Goal: Use online tool/utility: Utilize a website feature to perform a specific function

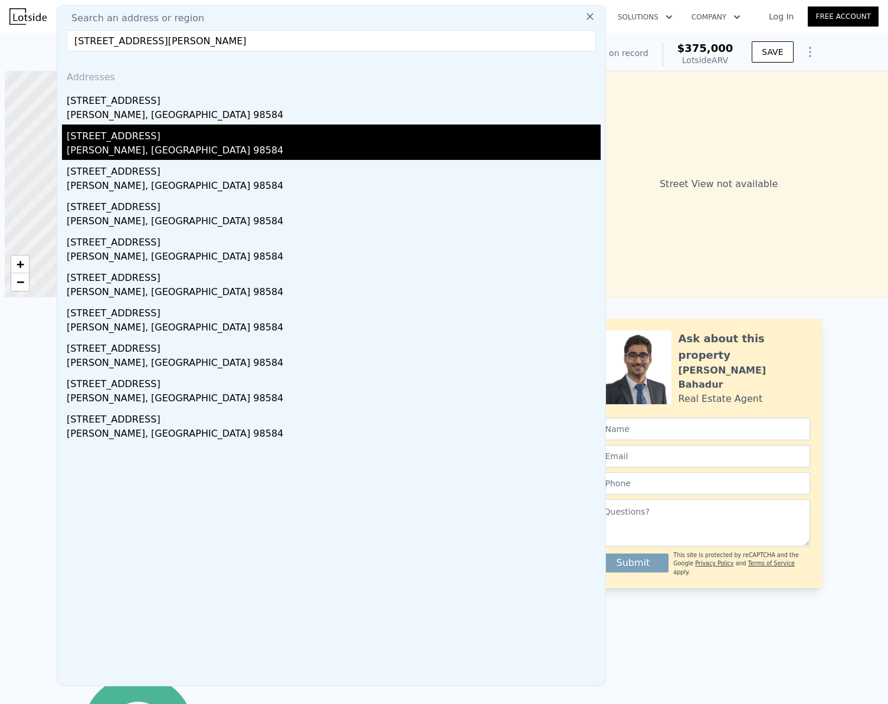
scroll to position [0, 5]
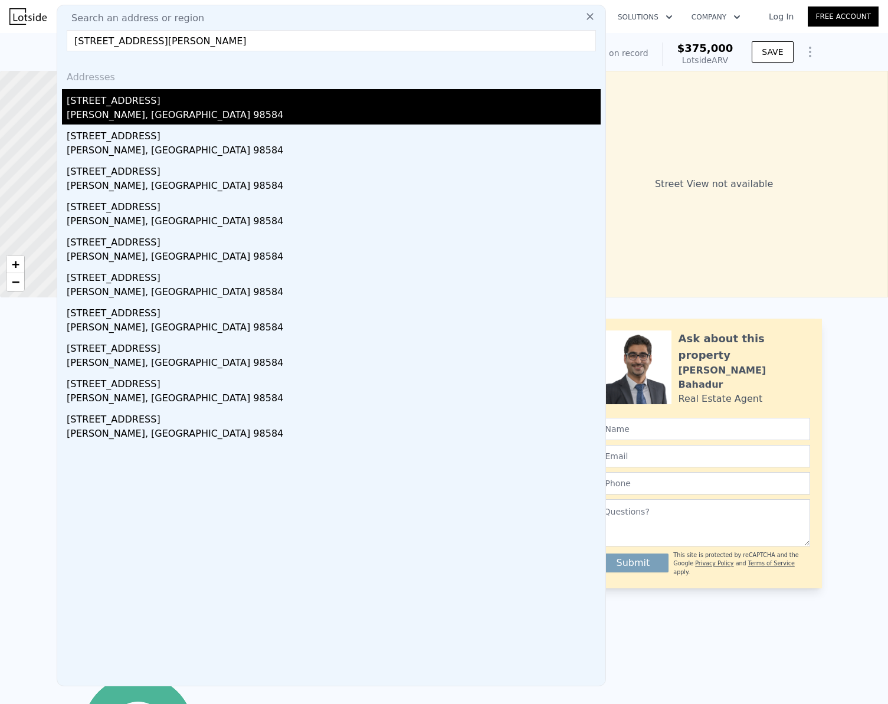
type input "[STREET_ADDRESS][PERSON_NAME]"
click at [121, 104] on div "[STREET_ADDRESS]" at bounding box center [334, 98] width 534 height 19
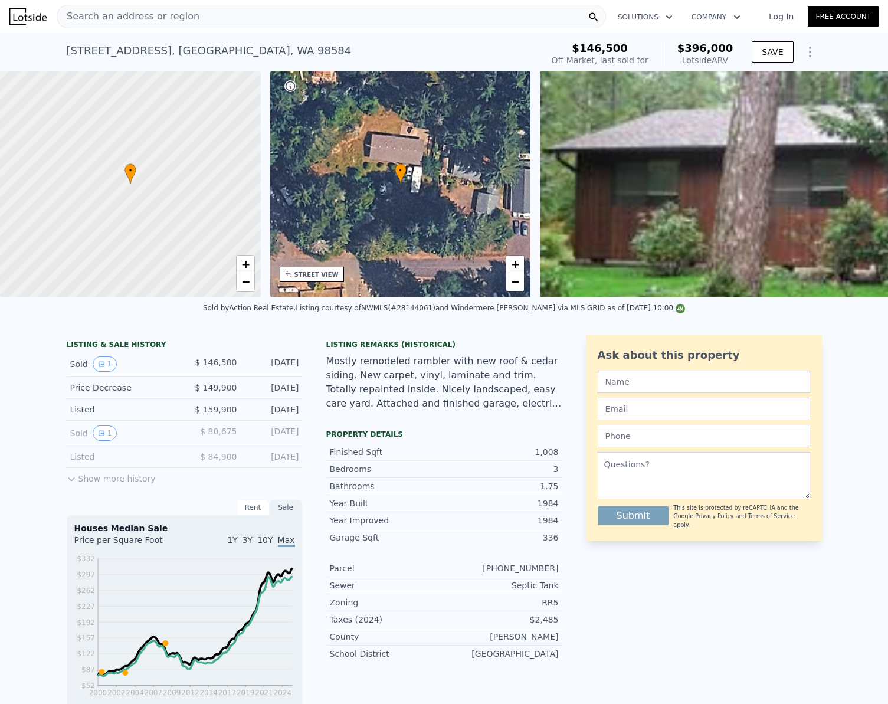
click at [154, 52] on div "[STREET_ADDRESS]" at bounding box center [209, 50] width 285 height 17
drag, startPoint x: 154, startPoint y: 52, endPoint x: 119, endPoint y: 53, distance: 35.4
click at [119, 53] on div "[STREET_ADDRESS]" at bounding box center [209, 50] width 285 height 17
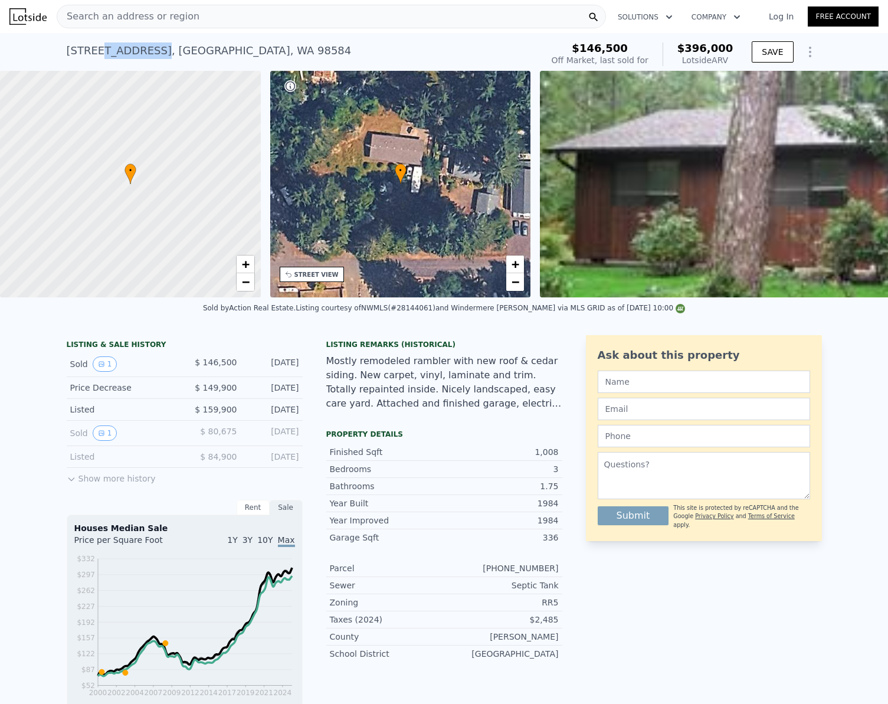
click at [118, 53] on div "[STREET_ADDRESS]" at bounding box center [209, 50] width 285 height 17
drag, startPoint x: 154, startPoint y: 50, endPoint x: 55, endPoint y: 50, distance: 98.5
click at [55, 50] on div "[STREET_ADDRESS] Sold [DATE] for $146,500 (~ARV $396k ) $146,500 Off Market, la…" at bounding box center [444, 52] width 888 height 38
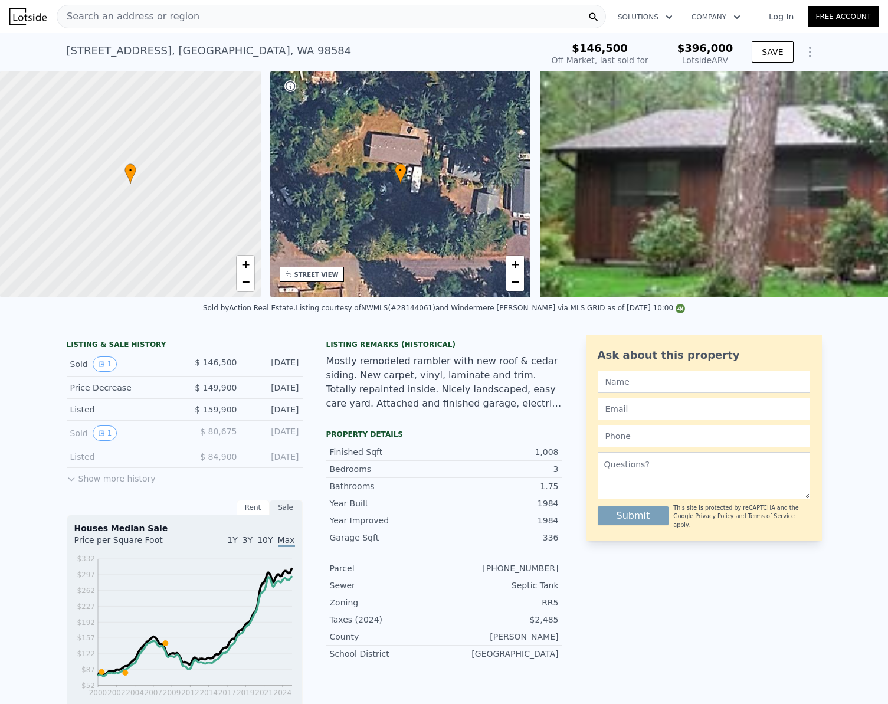
copy div "[STREET_ADDRESS]"
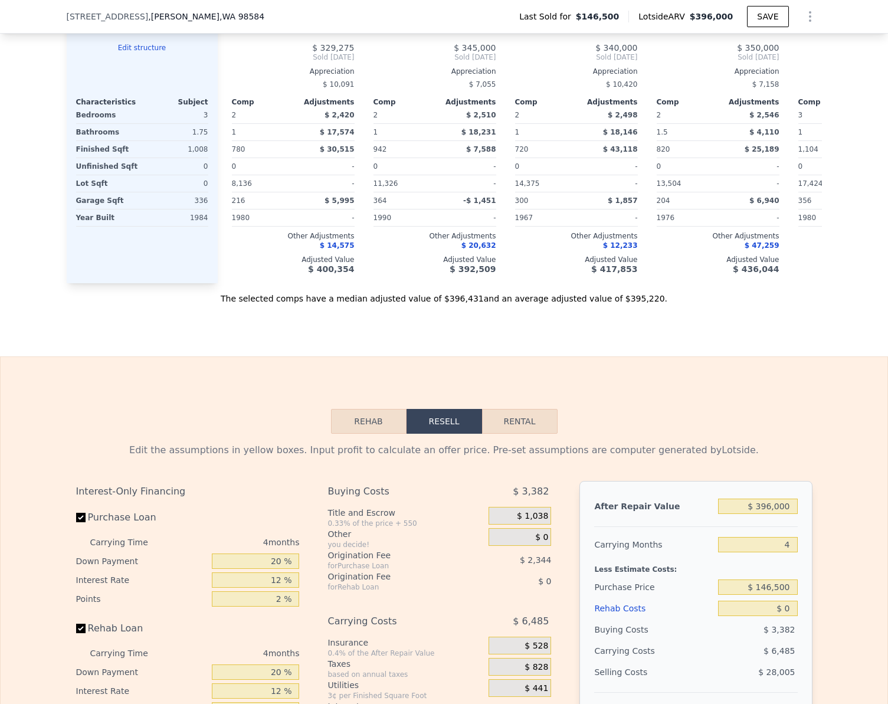
scroll to position [1294, 0]
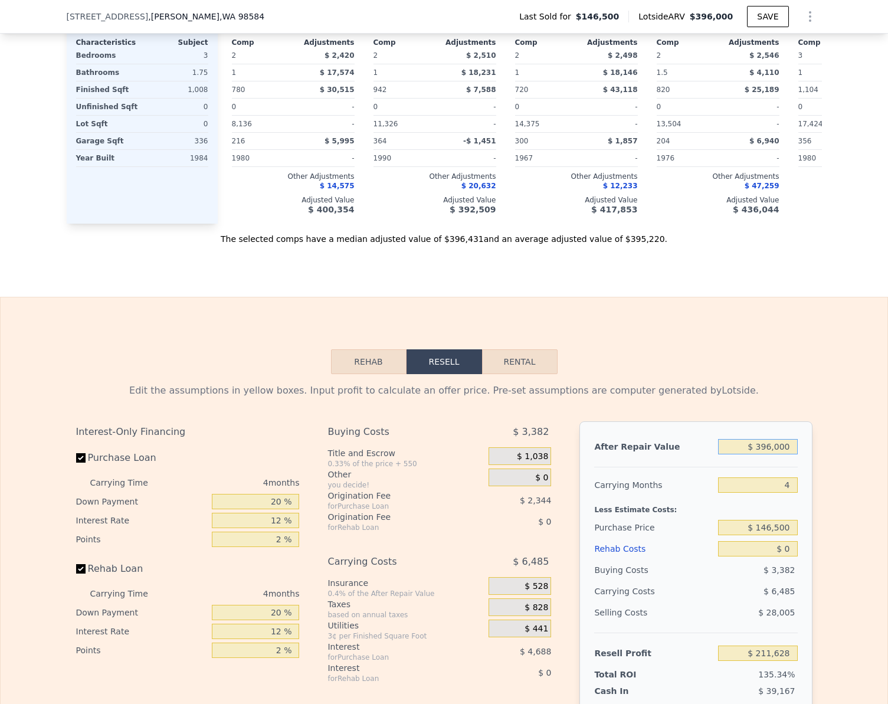
click at [780, 454] on input "$ 396,000" at bounding box center [757, 446] width 79 height 15
type input "$ 3"
type input "-$ 156,386"
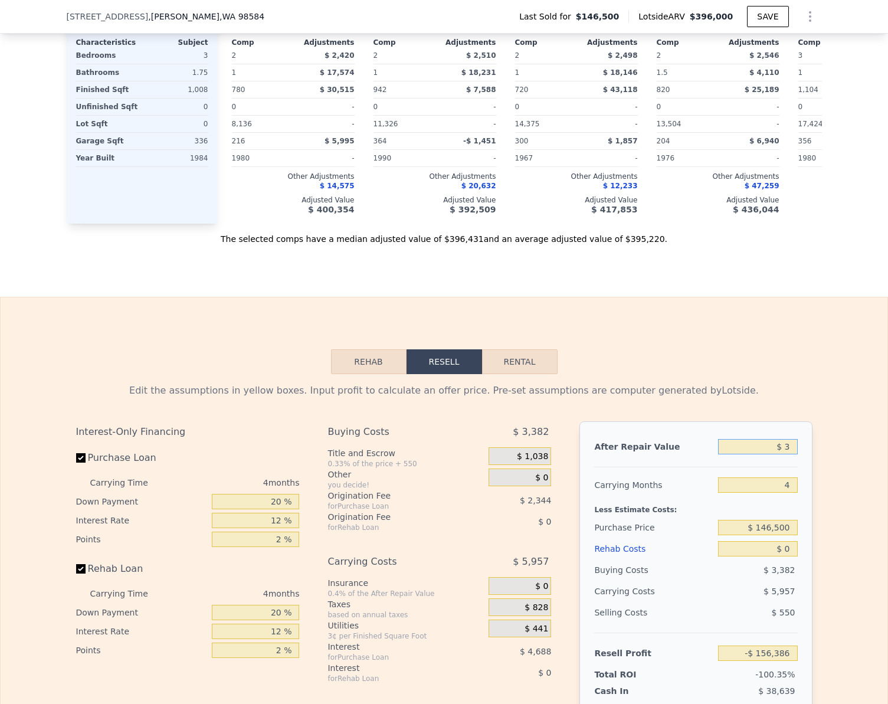
type input "$ 34"
type input "-$ 156,358"
type input "$ 342"
type input "-$ 156,071"
type input "$ 3,425"
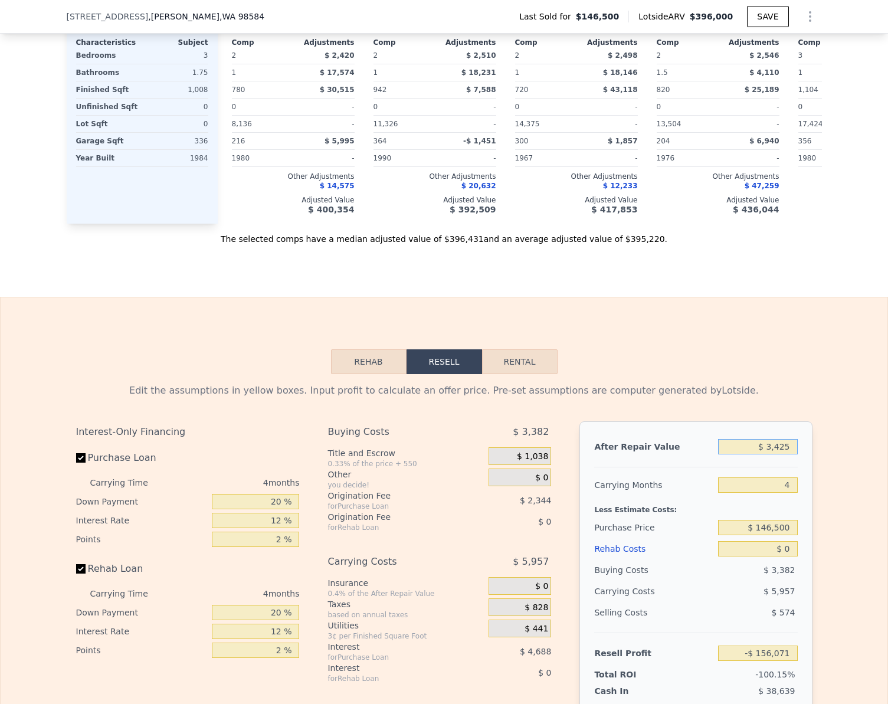
type input "-$ 153,207"
type input "$ 34,250"
type input "-$ 124,559"
type input "$ 342,509"
type input "$ 161,916"
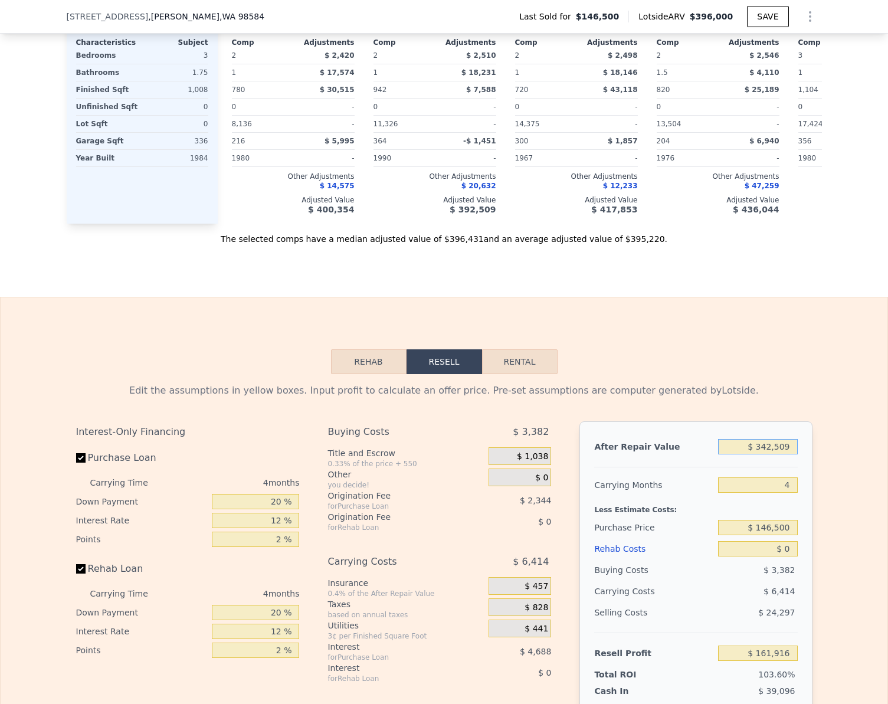
type input "$ 342,509"
click at [838, 445] on div "Edit the assumptions in yellow boxes. Input profit to calculate an offer price.…" at bounding box center [444, 593] width 887 height 439
click at [76, 573] on input "Rehab Loan" at bounding box center [80, 568] width 9 height 9
checkbox input "false"
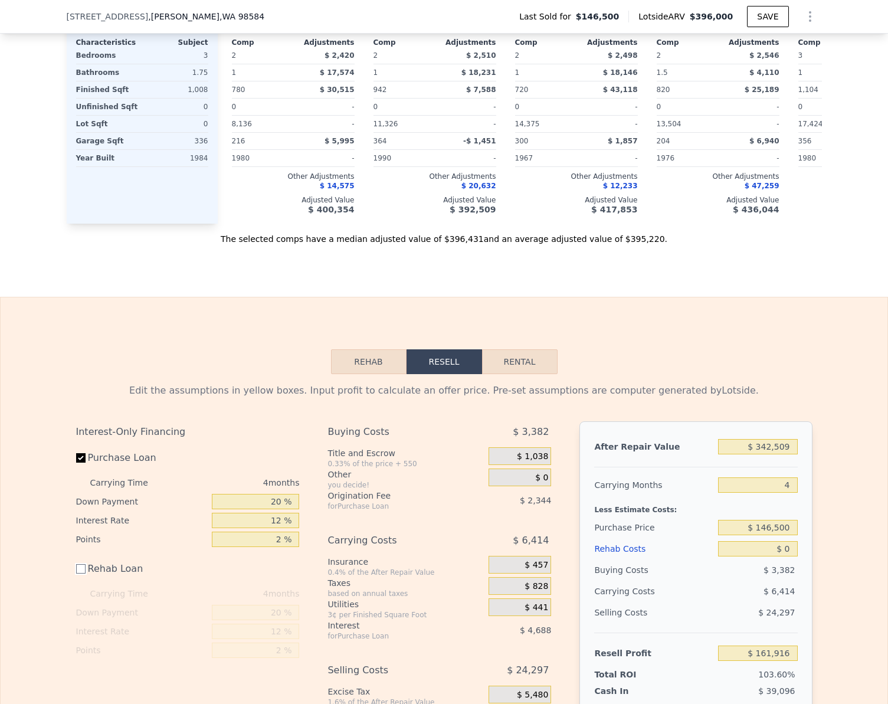
scroll to position [1470, 0]
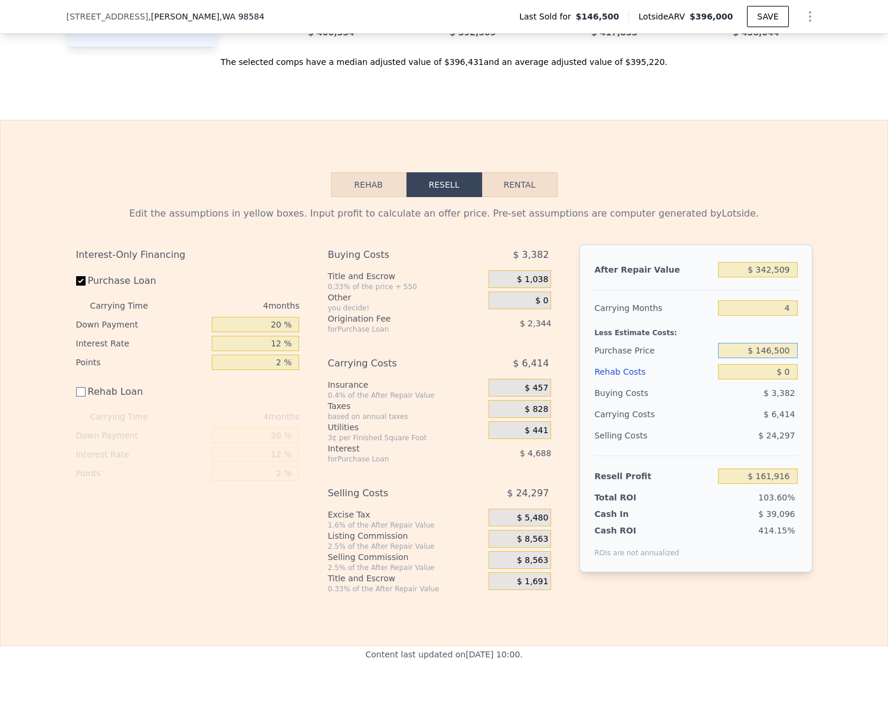
click at [787, 358] on input "$ 146,500" at bounding box center [757, 350] width 79 height 15
type input "$ 280,000"
click at [832, 391] on div "Edit the assumptions in yellow boxes. Input profit to calculate an offer price.…" at bounding box center [444, 395] width 887 height 396
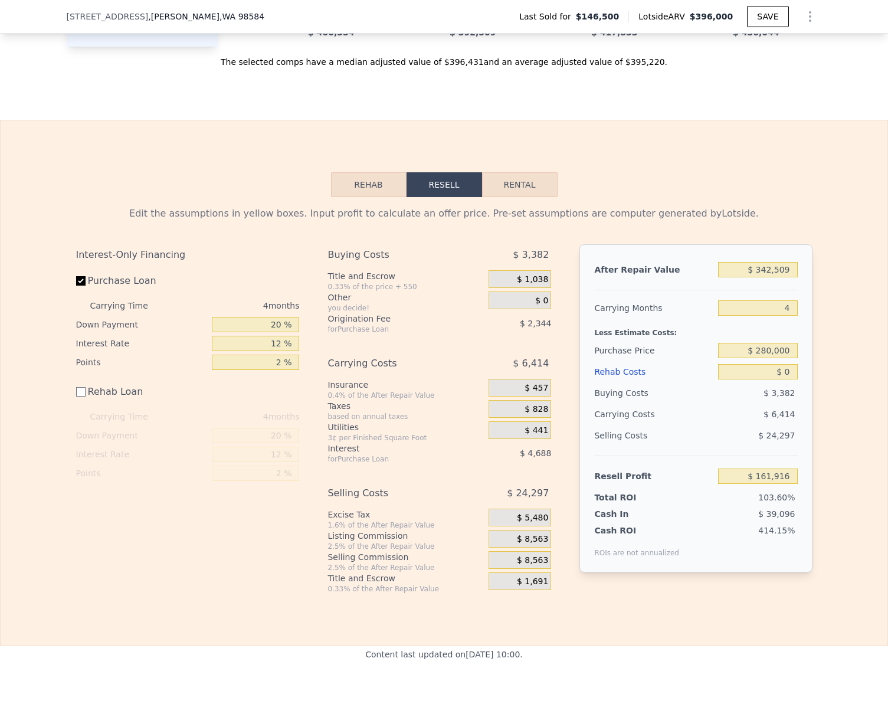
type input "$ 21,564"
checkbox input "true"
type input "$ 396,000"
type input "$ 211,628"
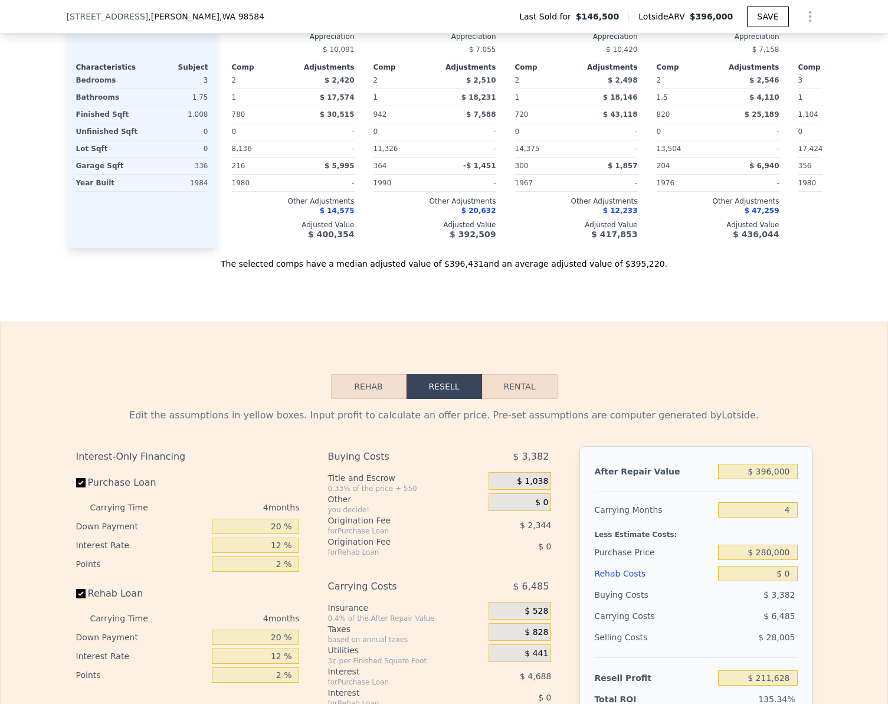
scroll to position [1278, 0]
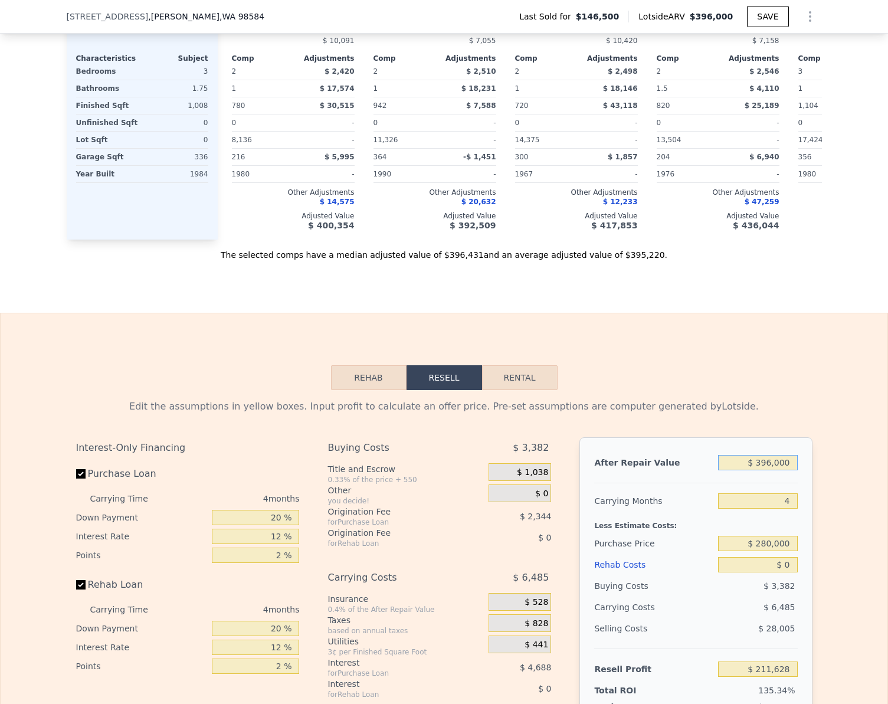
click at [782, 470] on input "$ 396,000" at bounding box center [757, 462] width 79 height 15
type input "$ 305"
type input "-$ 156,106"
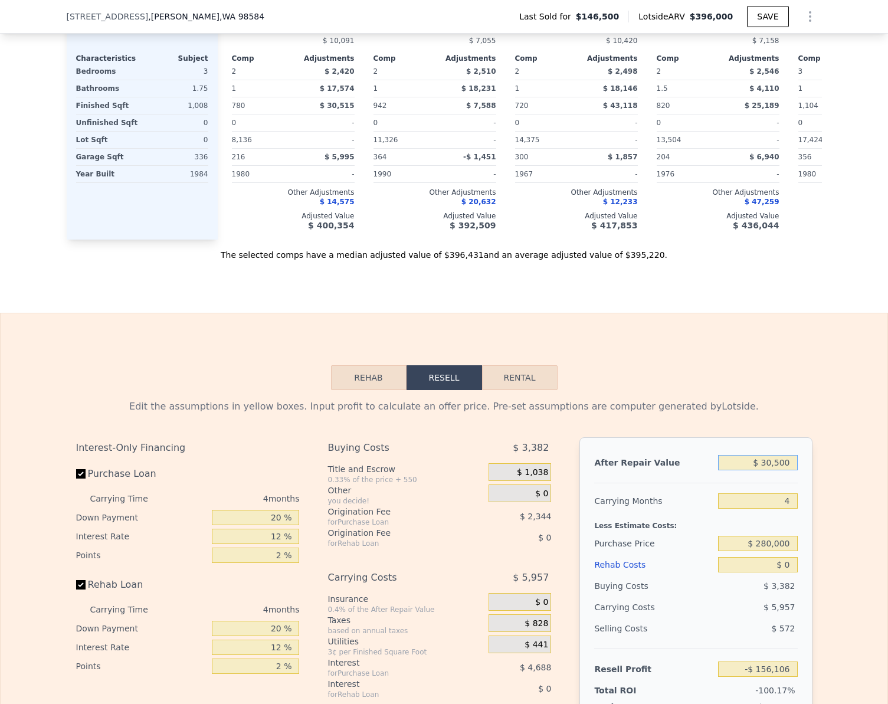
type input "$ 305,000"
type input "$ 127,058"
type input "$ 305,000"
click at [840, 488] on div "Edit the assumptions in yellow boxes. Input profit to calculate an offer price.…" at bounding box center [444, 609] width 887 height 439
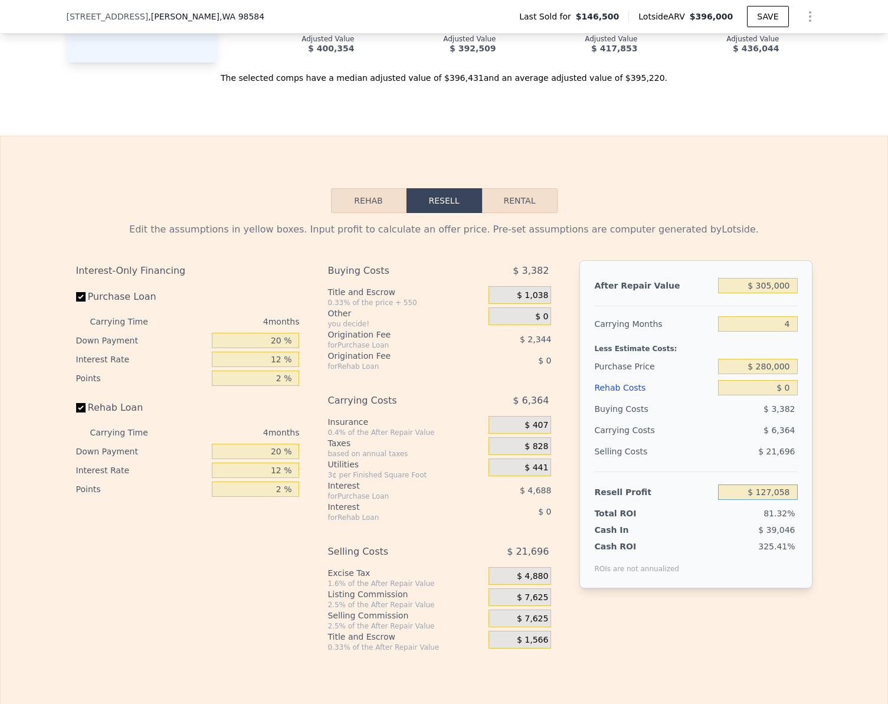
click at [779, 500] on input "$ 127,058" at bounding box center [757, 491] width 79 height 15
type input "$ 30,000"
click at [77, 301] on input "Purchase Loan" at bounding box center [80, 296] width 9 height 9
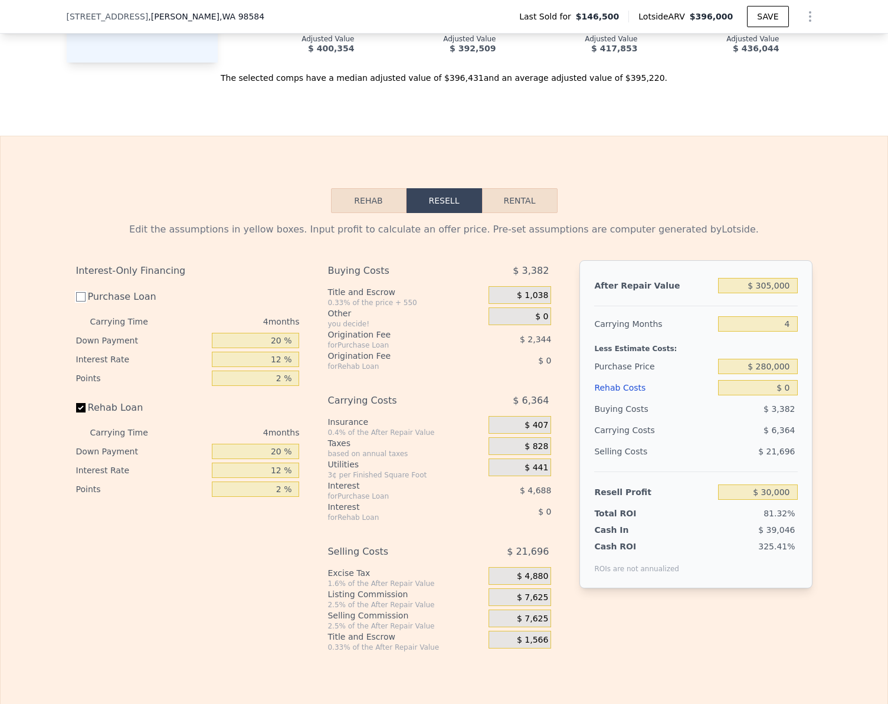
checkbox input "false"
type input "$ 238,818"
type input "$ 41,465"
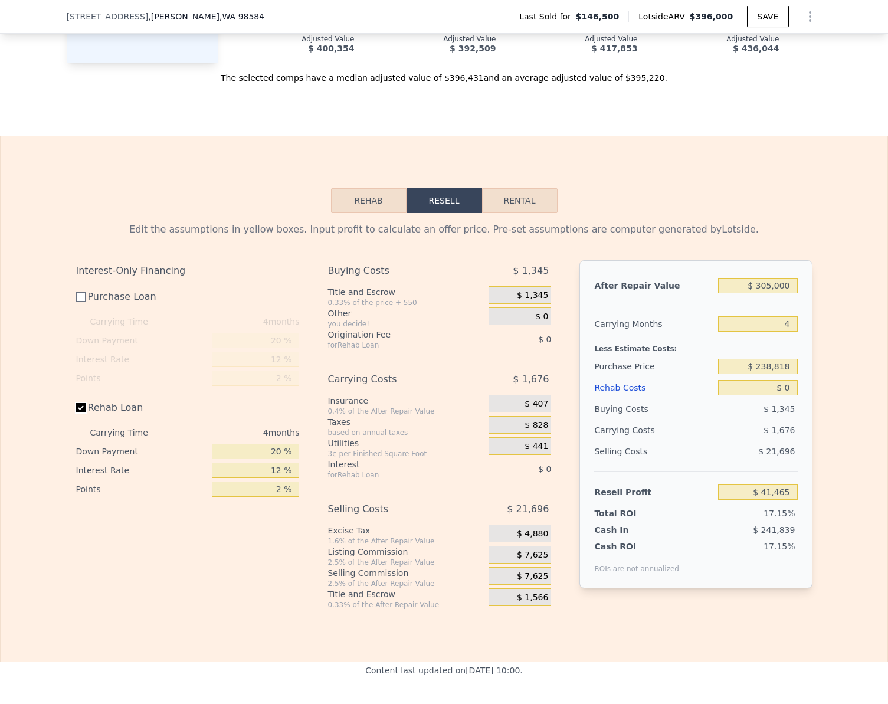
click at [76, 412] on input "Rehab Loan" at bounding box center [80, 407] width 9 height 9
checkbox input "false"
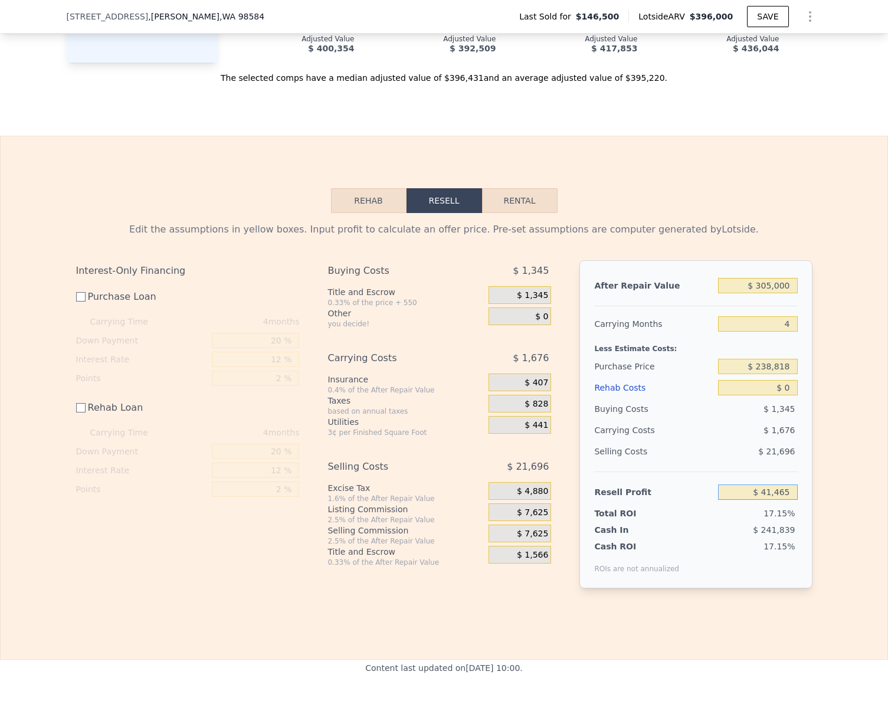
click at [780, 500] on input "$ 41,465" at bounding box center [757, 491] width 79 height 15
click at [832, 514] on div "Edit the assumptions in yellow boxes. Input profit to calculate an offer price.…" at bounding box center [444, 410] width 887 height 394
click at [787, 500] on input "$ 41,465" at bounding box center [757, 491] width 79 height 15
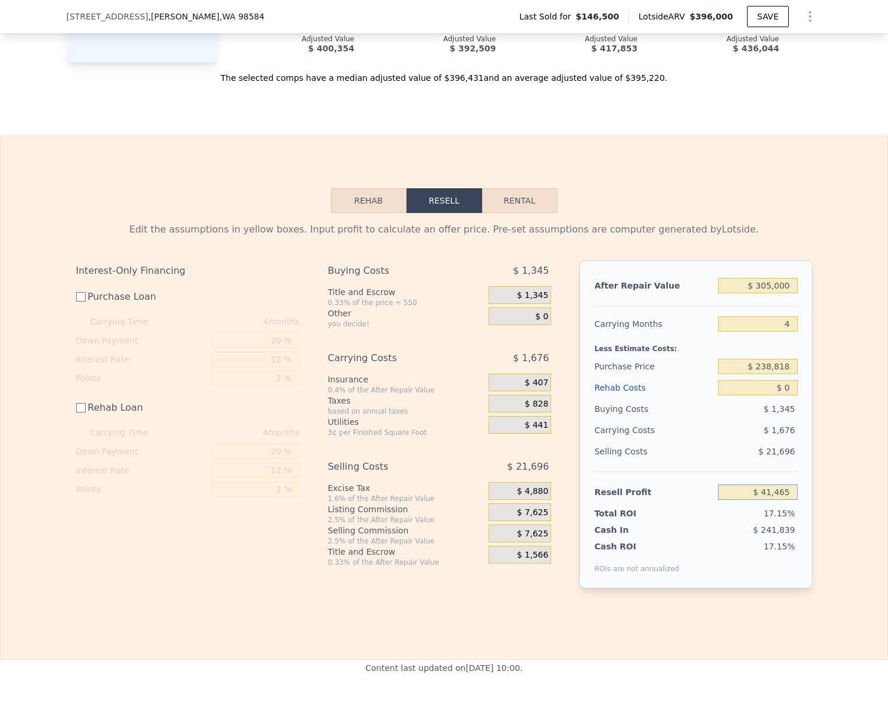
click at [787, 500] on input "$ 41,465" at bounding box center [757, 491] width 79 height 15
type input "$ 30,000"
click at [854, 477] on div "Edit the assumptions in yellow boxes. Input profit to calculate an offer price.…" at bounding box center [444, 410] width 887 height 394
click at [787, 374] on input "$ 250,245" at bounding box center [757, 366] width 79 height 15
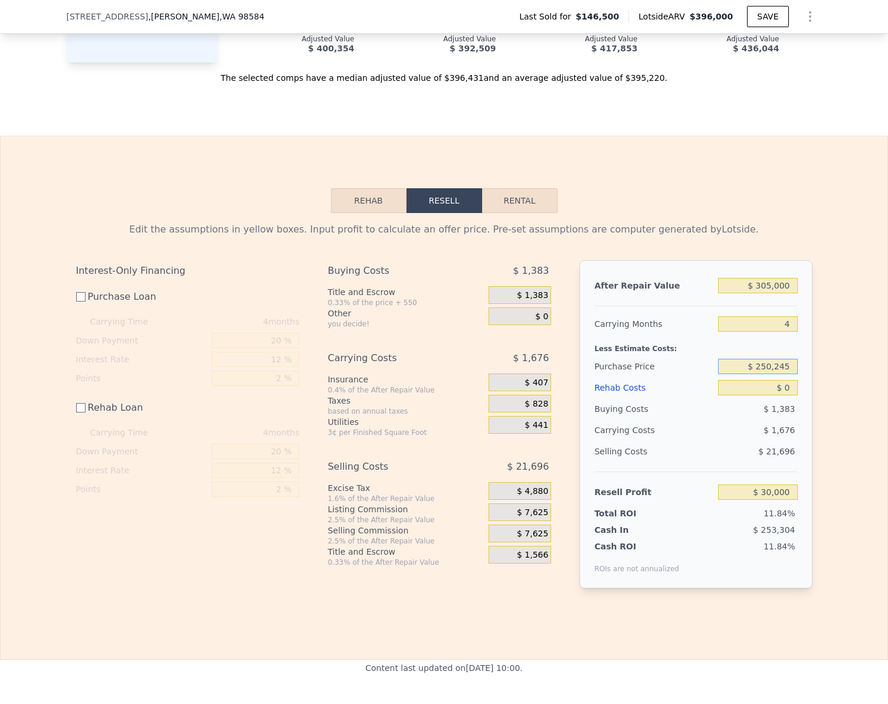
click at [787, 374] on input "$ 250,245" at bounding box center [757, 366] width 79 height 15
type input "$ 240,000"
click at [823, 383] on div "Edit the assumptions in yellow boxes. Input profit to calculate an offer price.…" at bounding box center [444, 410] width 887 height 394
type input "$ 40,279"
click at [789, 395] on input "$ 0" at bounding box center [757, 387] width 79 height 15
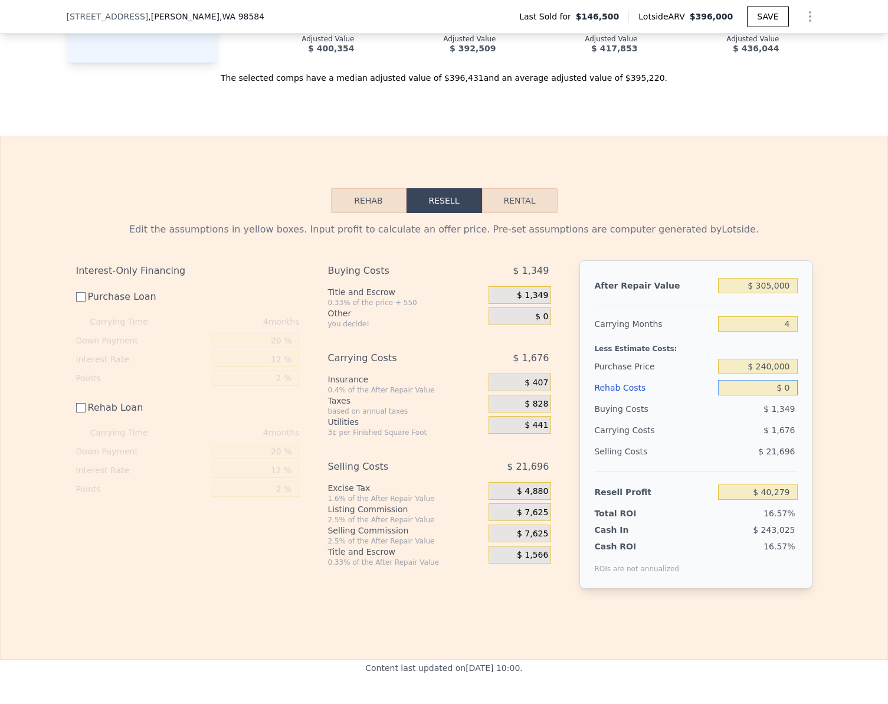
click at [789, 395] on input "$ 0" at bounding box center [757, 387] width 79 height 15
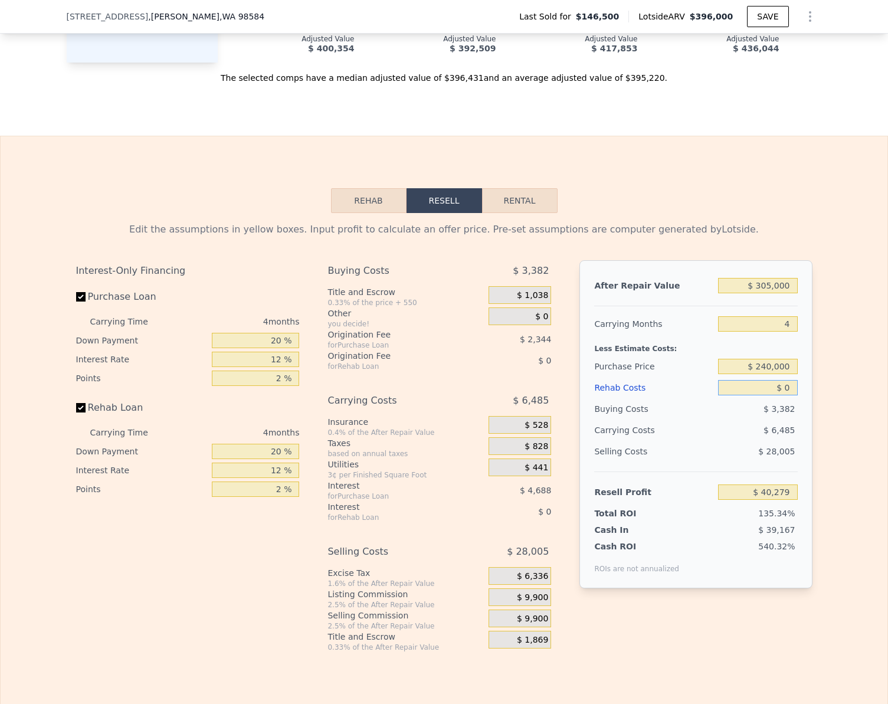
checkbox input "true"
type input "$ 396,000"
type input "$ 211,628"
click at [78, 301] on input "Purchase Loan" at bounding box center [80, 296] width 9 height 9
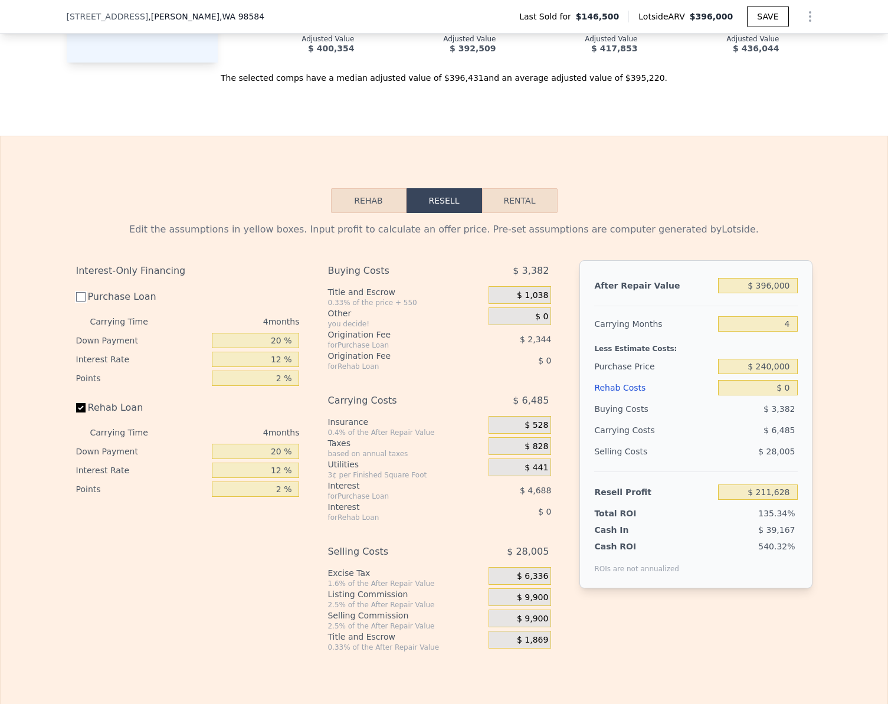
checkbox input "false"
type input "$ 218,660"
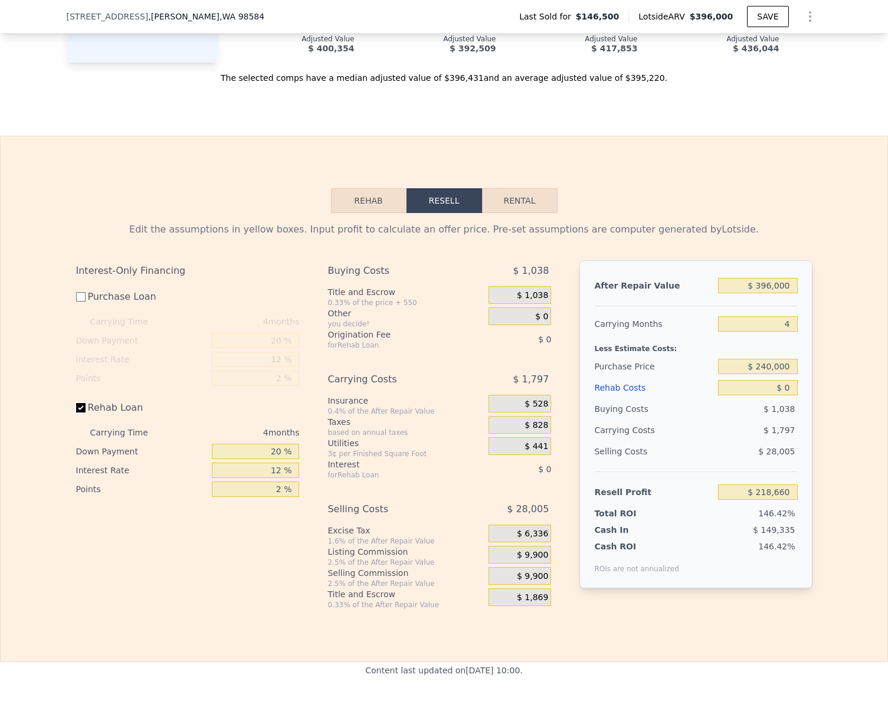
click at [78, 412] on input "Rehab Loan" at bounding box center [80, 407] width 9 height 9
checkbox input "false"
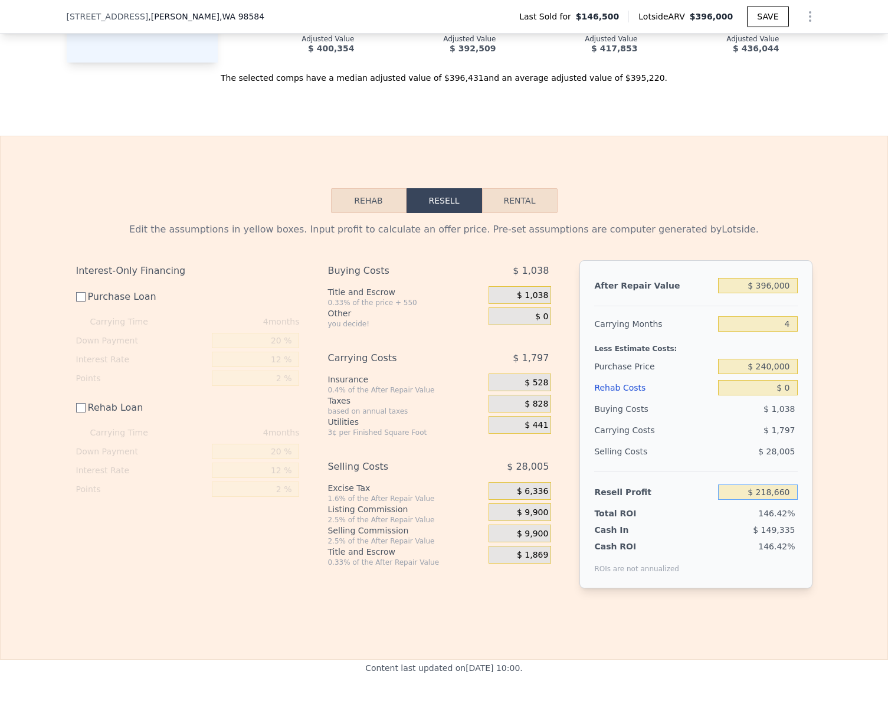
click at [783, 500] on input "$ 218,660" at bounding box center [757, 491] width 79 height 15
type input "$ 30,000"
click at [848, 506] on div "Edit the assumptions in yellow boxes. Input profit to calculate an offer price.…" at bounding box center [444, 410] width 887 height 394
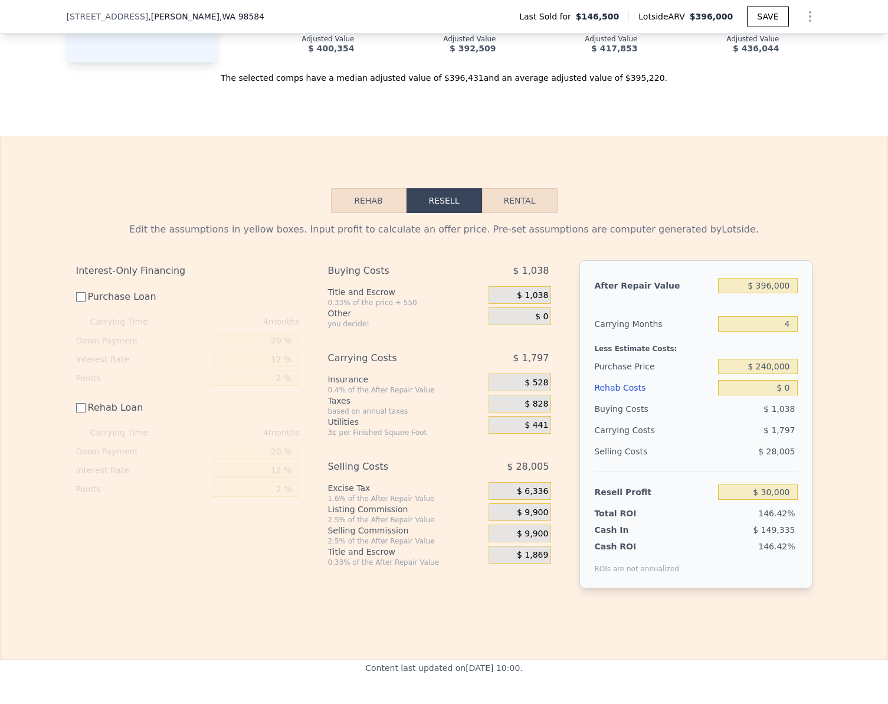
type input "$ 334,534"
click at [777, 293] on input "$ 396,000" at bounding box center [757, 285] width 79 height 15
type input "$ 3"
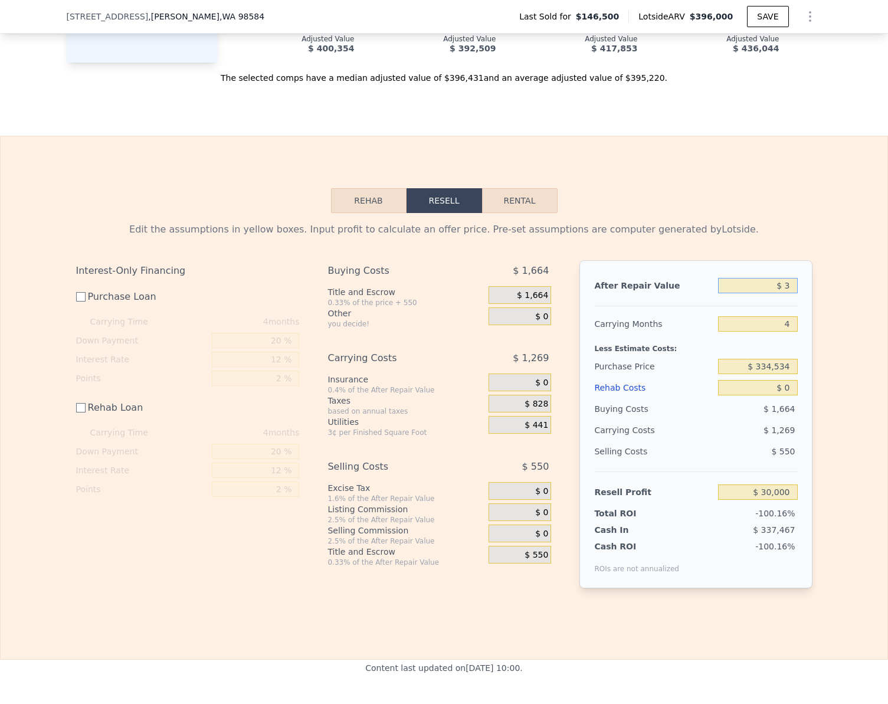
type input "-$ 338,014"
type input "$ 30"
type input "-$ 337,989"
type input "$ 305"
type input "-$ 337,734"
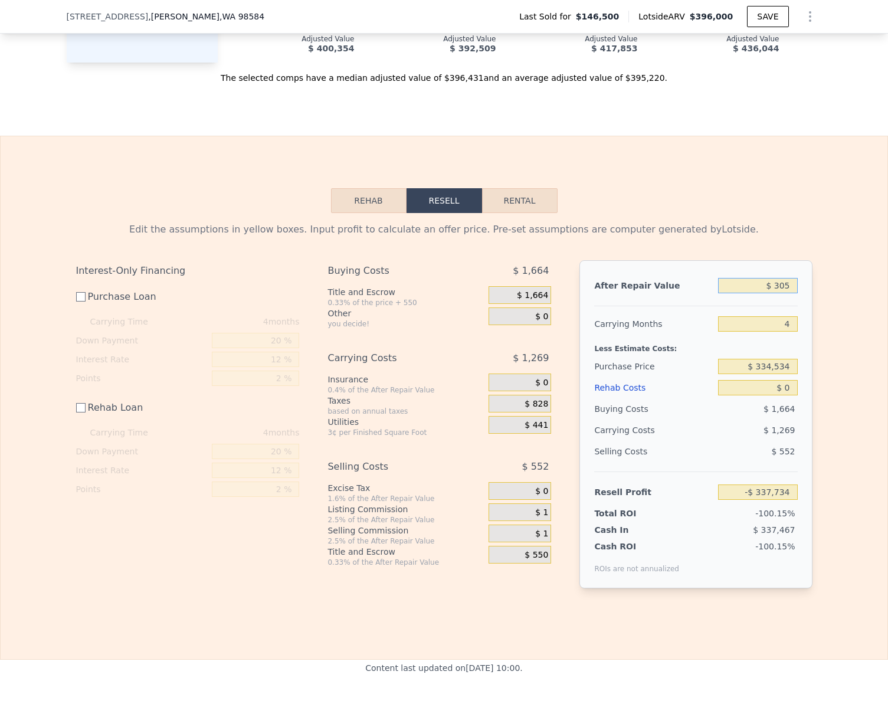
type input "$ 3,050"
type input "-$ 335,182"
type input "$ 30,500"
type input "-$ 309,674"
type input "$ 305,000"
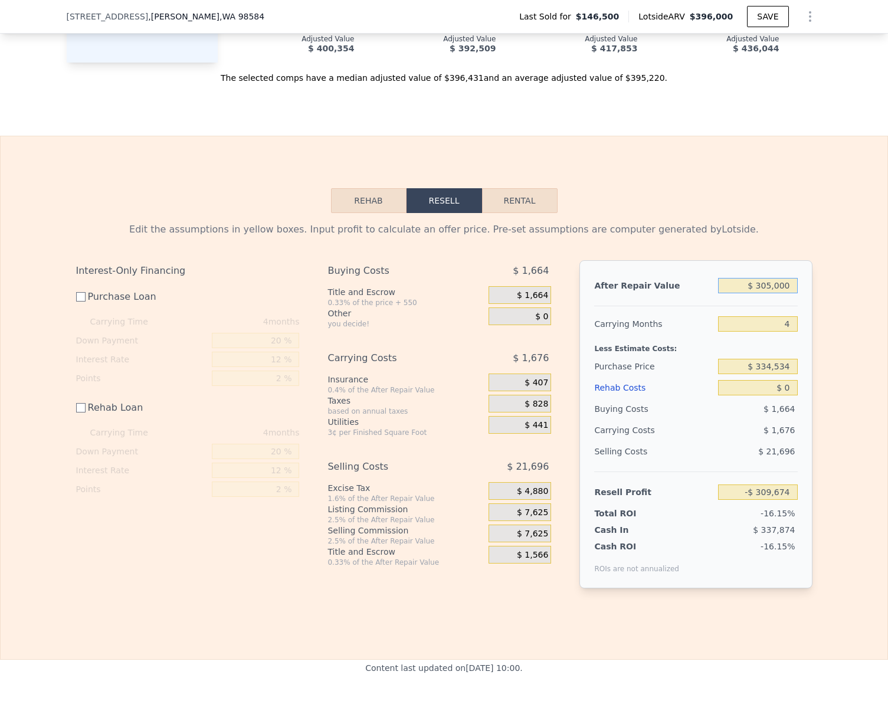
type input "-$ 54,570"
type input "$ 305,000"
click at [848, 386] on div "Edit the assumptions in yellow boxes. Input profit to calculate an offer price.…" at bounding box center [444, 410] width 887 height 394
click at [784, 500] on input "-$ 54,570" at bounding box center [757, 491] width 79 height 15
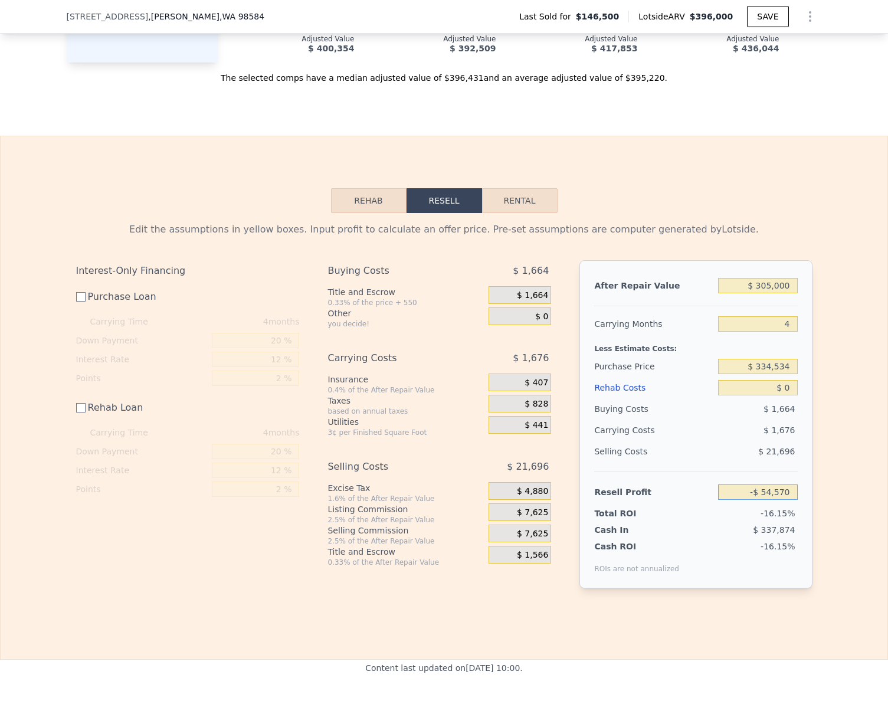
click at [784, 500] on input "-$ 54,570" at bounding box center [757, 491] width 79 height 15
type input "$ 30,000"
click at [810, 493] on div "Edit the assumptions in yellow boxes. Input profit to calculate an offer price.…" at bounding box center [444, 410] width 755 height 394
type input "$ 250,245"
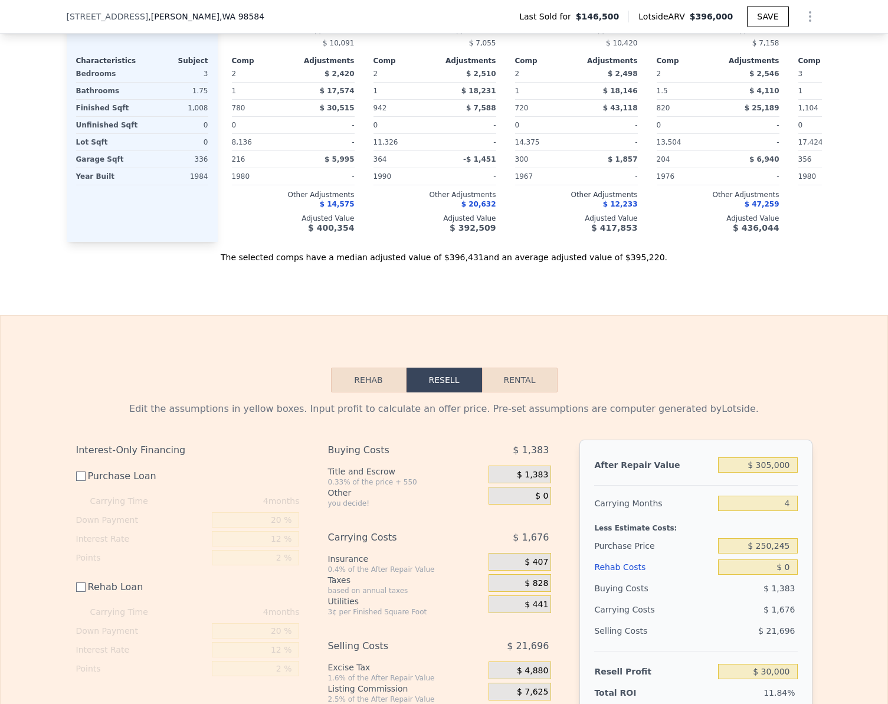
scroll to position [1272, 0]
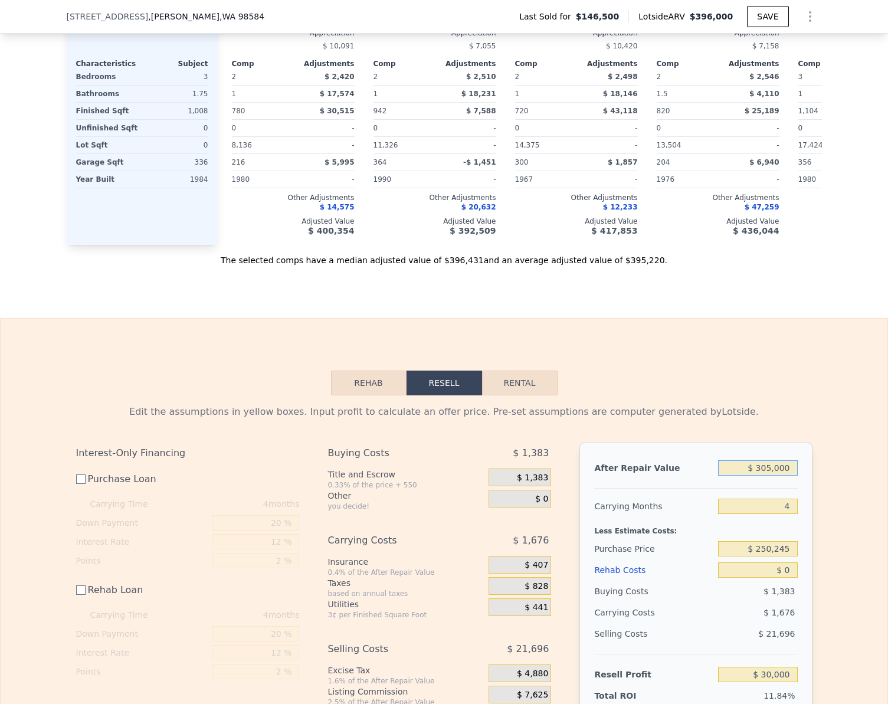
click at [782, 475] on input "$ 305,000" at bounding box center [757, 467] width 79 height 15
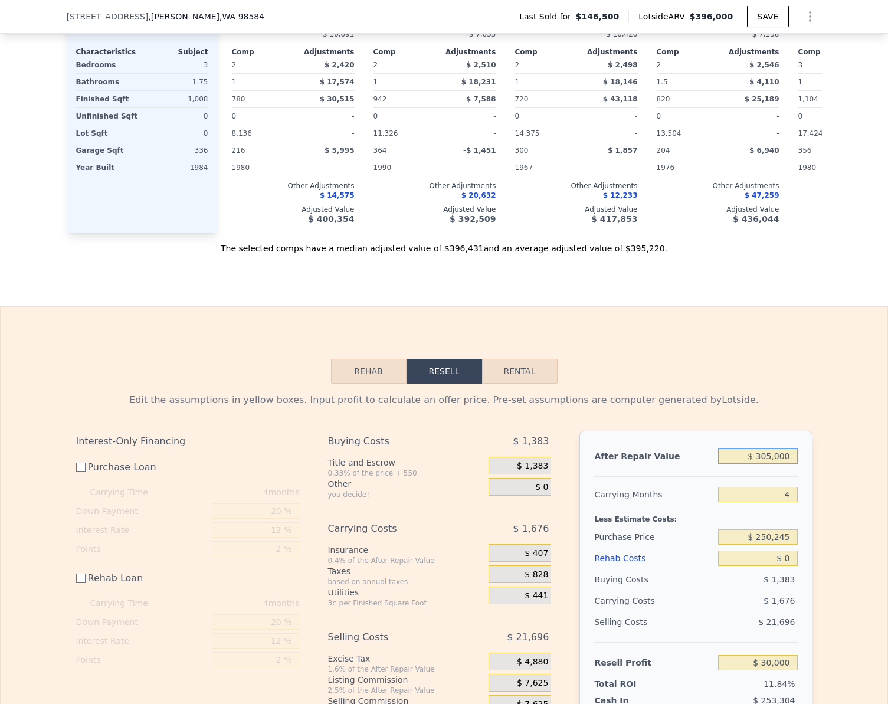
scroll to position [1278, 0]
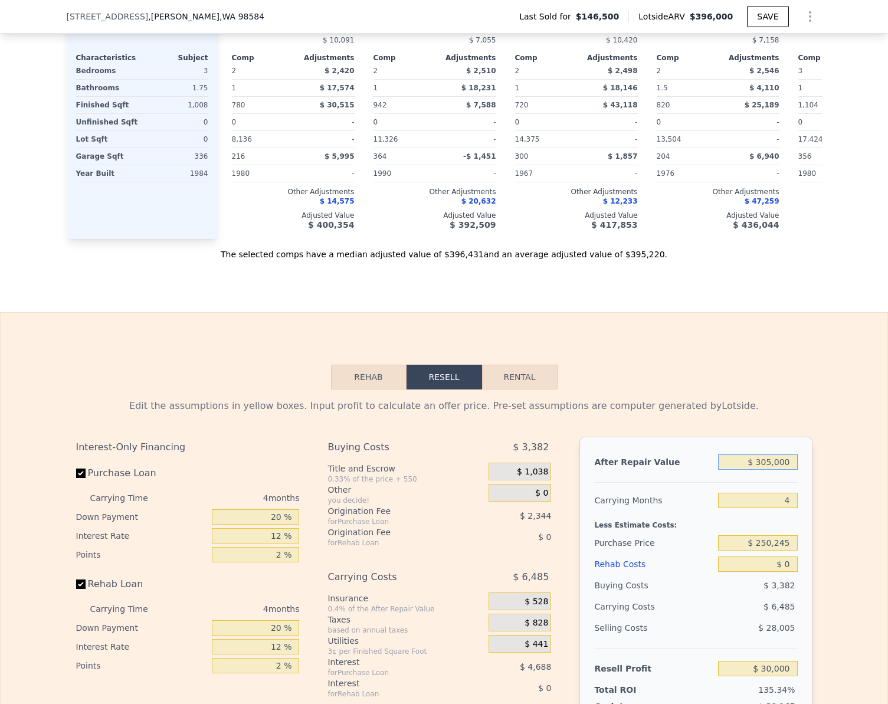
checkbox input "true"
type input "$ 396,000"
type input "$ 211,628"
type input "$ 39,600,034"
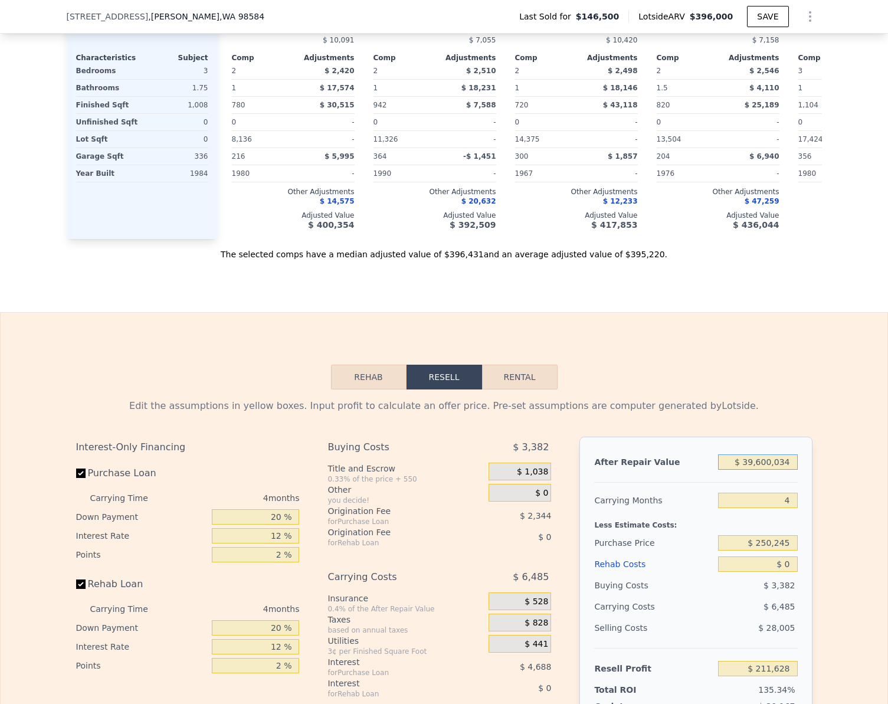
type input "$ 36,645,374"
click at [786, 470] on input "$ 39,600,034" at bounding box center [757, 461] width 79 height 15
type input "$ 3"
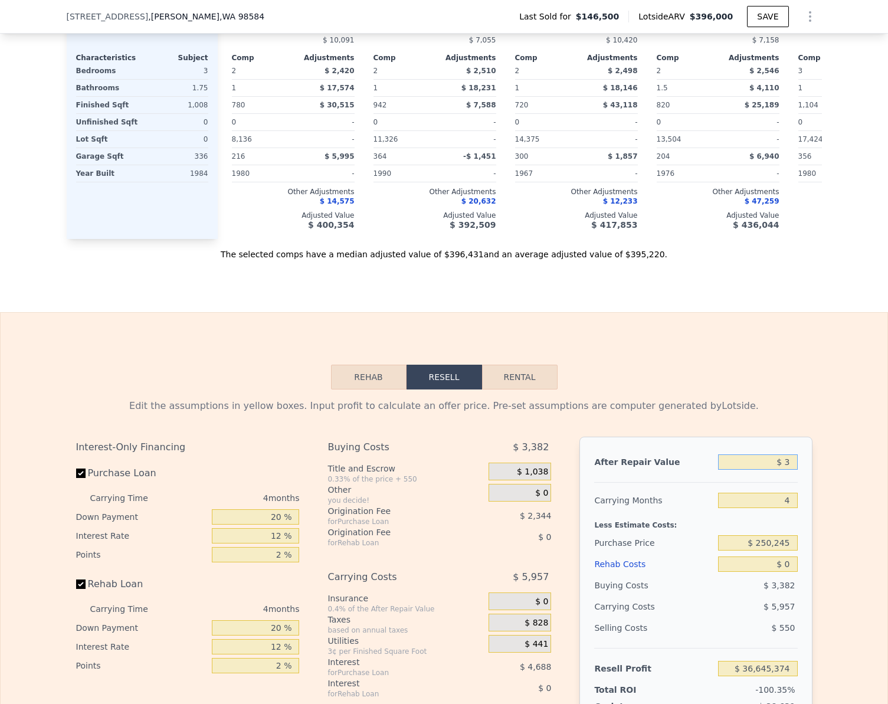
type input "-$ 156,386"
type input "$ 34"
type input "-$ 156,358"
type input "$ 342"
type input "-$ 156,071"
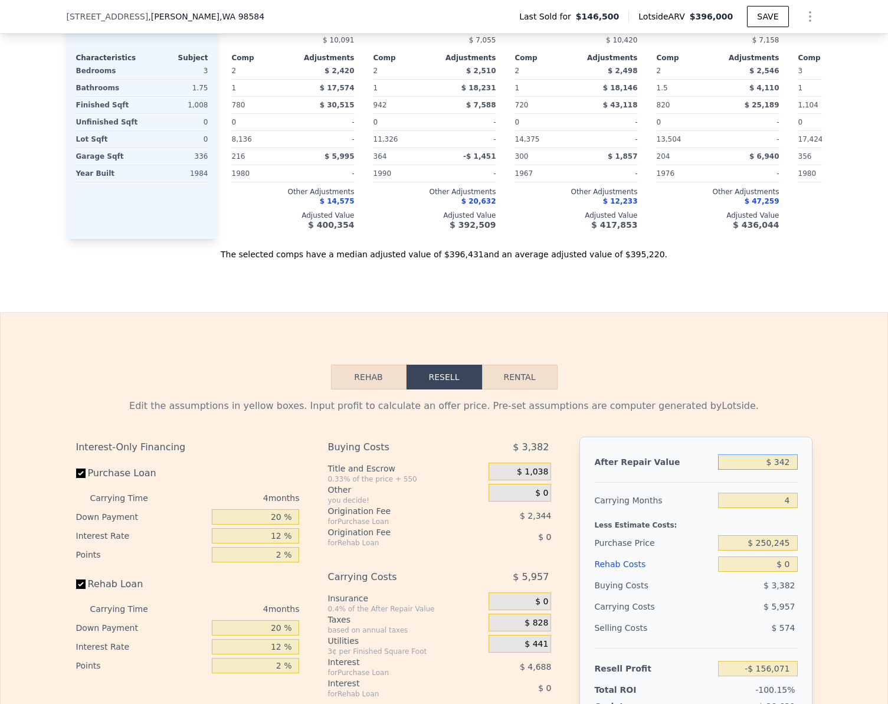
type input "$ 3,425"
type input "-$ 153,207"
type input "$ 34,250"
type input "-$ 124,559"
type input "$ 342,500"
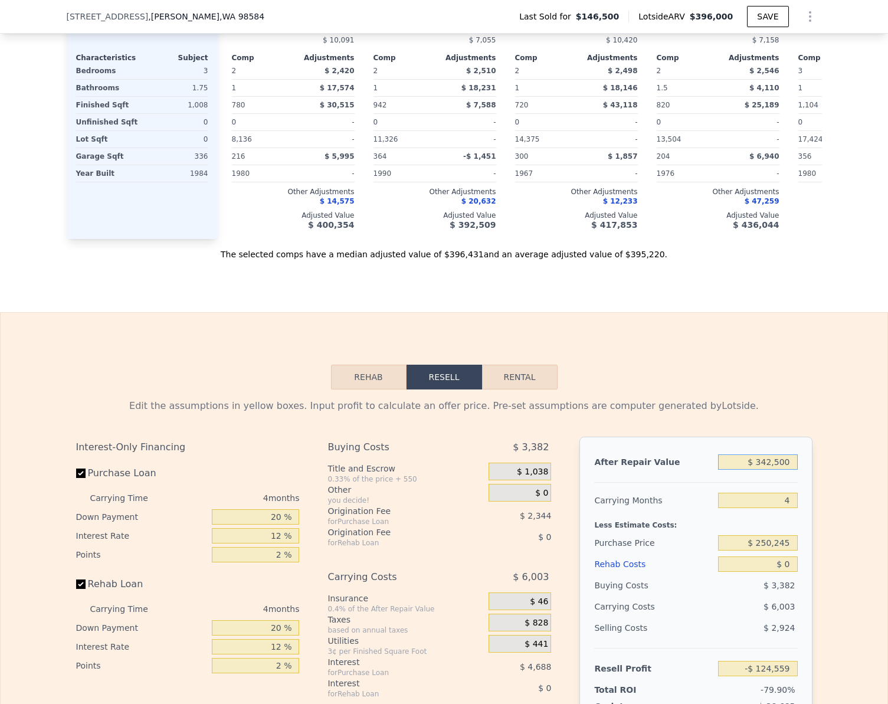
type input "$ 161,907"
type input "$ 342,500"
click at [835, 579] on div "Edit the assumptions in yellow boxes. Input profit to calculate an offer price.…" at bounding box center [444, 608] width 887 height 439
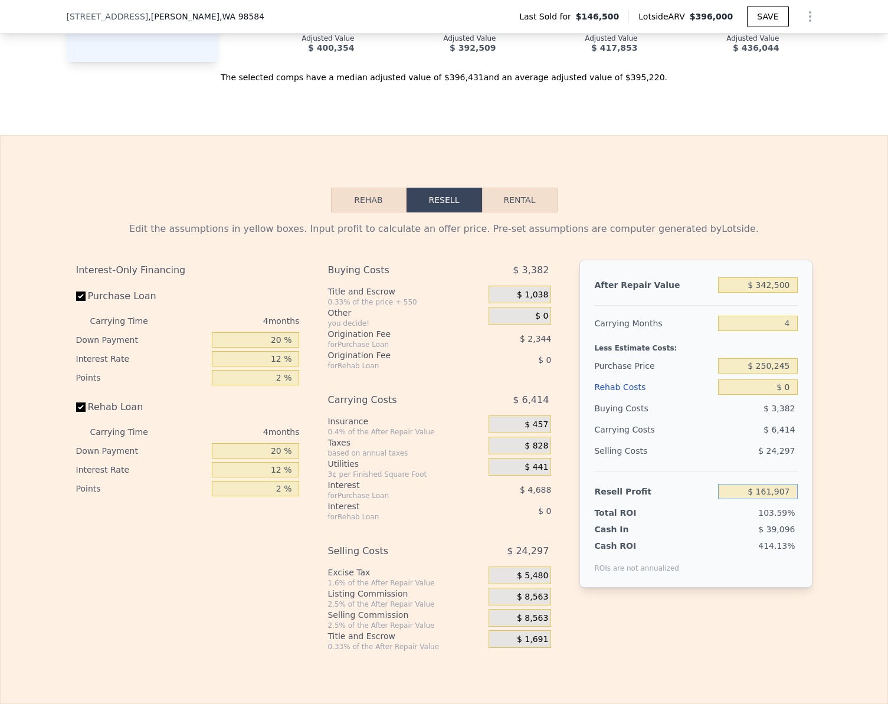
click at [788, 499] on input "$ 161,907" at bounding box center [757, 491] width 79 height 15
type input "$ 30,000"
click at [813, 484] on div "Edit the assumptions in yellow boxes. Input profit to calculate an offer price.…" at bounding box center [444, 431] width 755 height 439
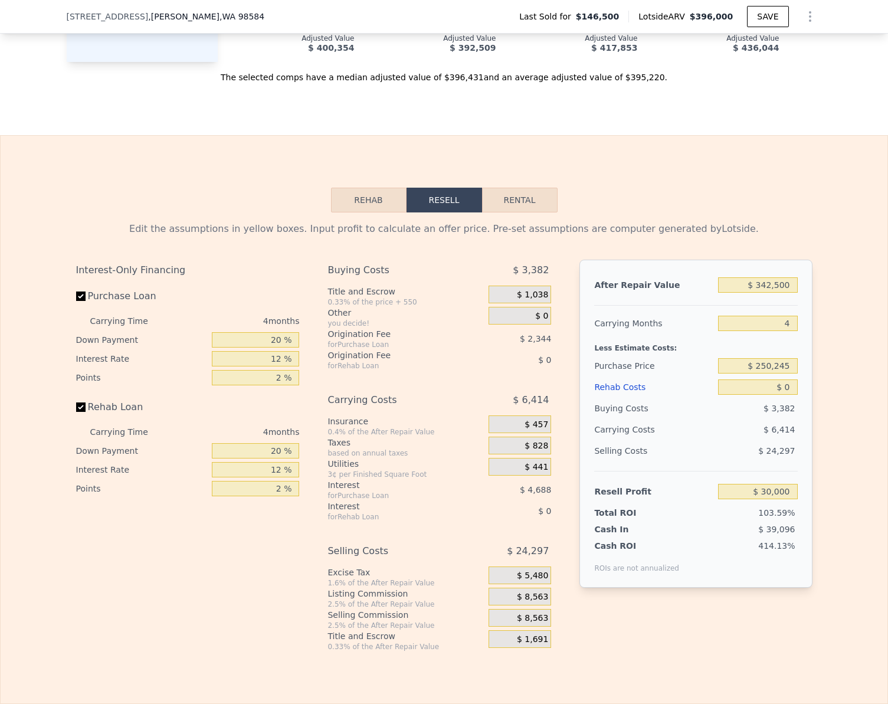
type input "$ 271,966"
click at [70, 310] on div "Edit the assumptions in yellow boxes. Input profit to calculate an offer price.…" at bounding box center [444, 431] width 755 height 439
click at [82, 307] on label "Purchase Loan" at bounding box center [142, 295] width 132 height 21
click at [82, 301] on input "Purchase Loan" at bounding box center [80, 295] width 9 height 9
checkbox input "false"
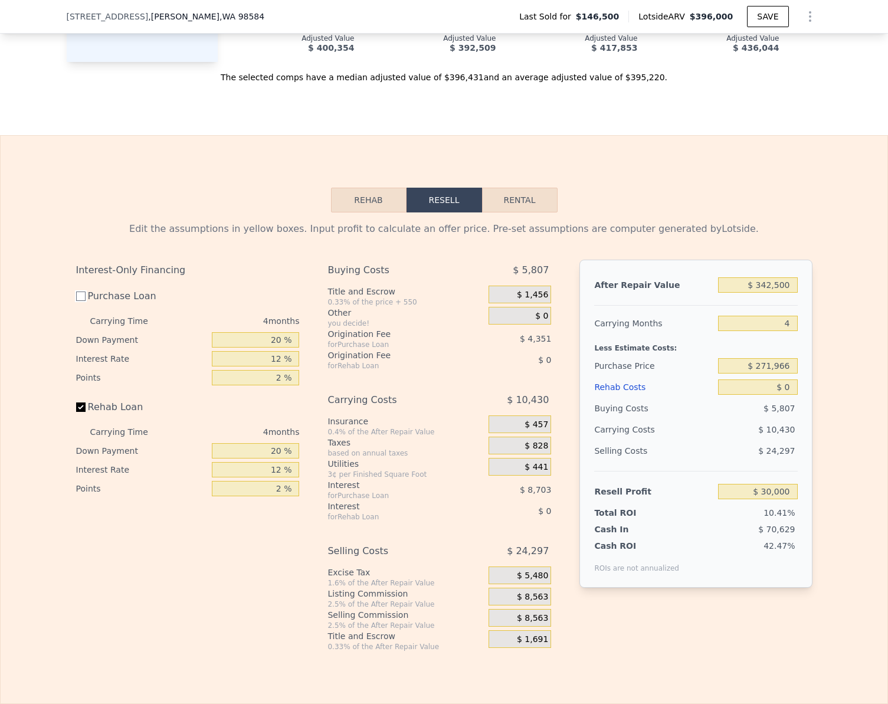
type input "$ 43,055"
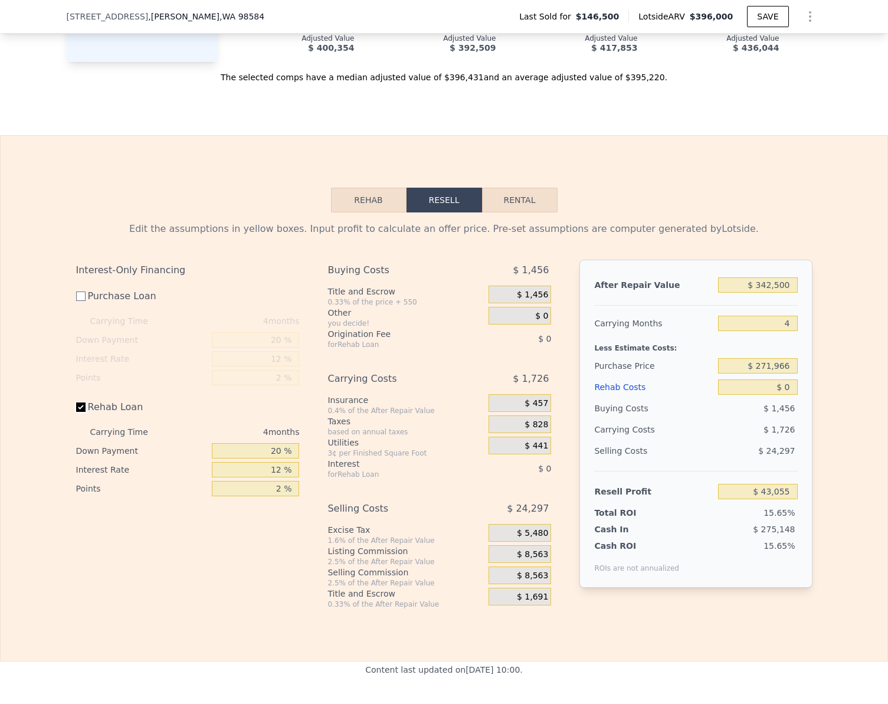
click at [77, 412] on input "Rehab Loan" at bounding box center [80, 406] width 9 height 9
checkbox input "false"
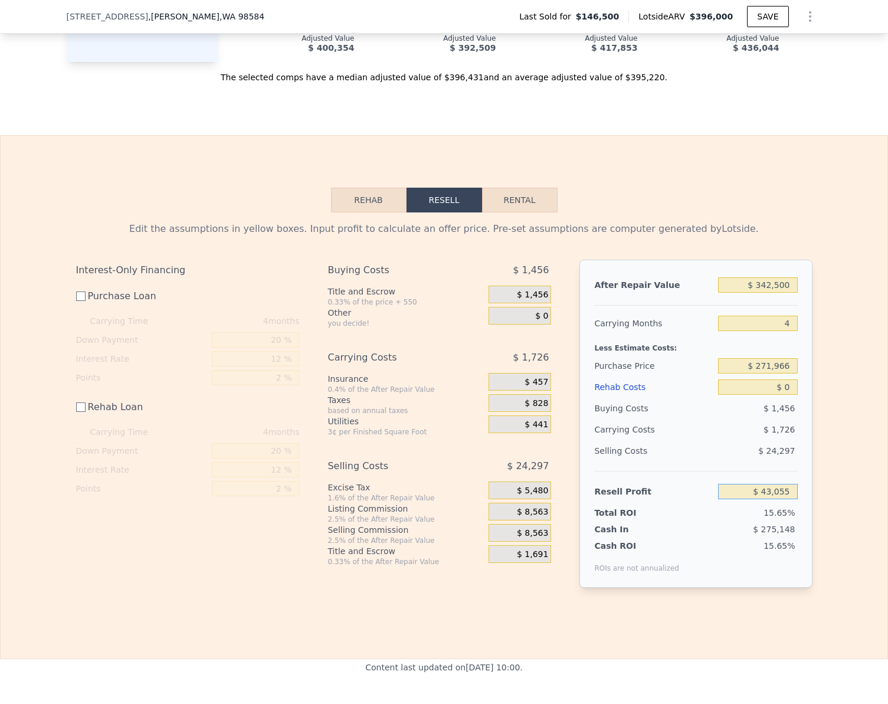
click at [786, 499] on input "$ 43,055" at bounding box center [757, 491] width 79 height 15
type input "$ 30,000"
click at [828, 482] on div "Edit the assumptions in yellow boxes. Input profit to calculate an offer price.…" at bounding box center [444, 409] width 887 height 394
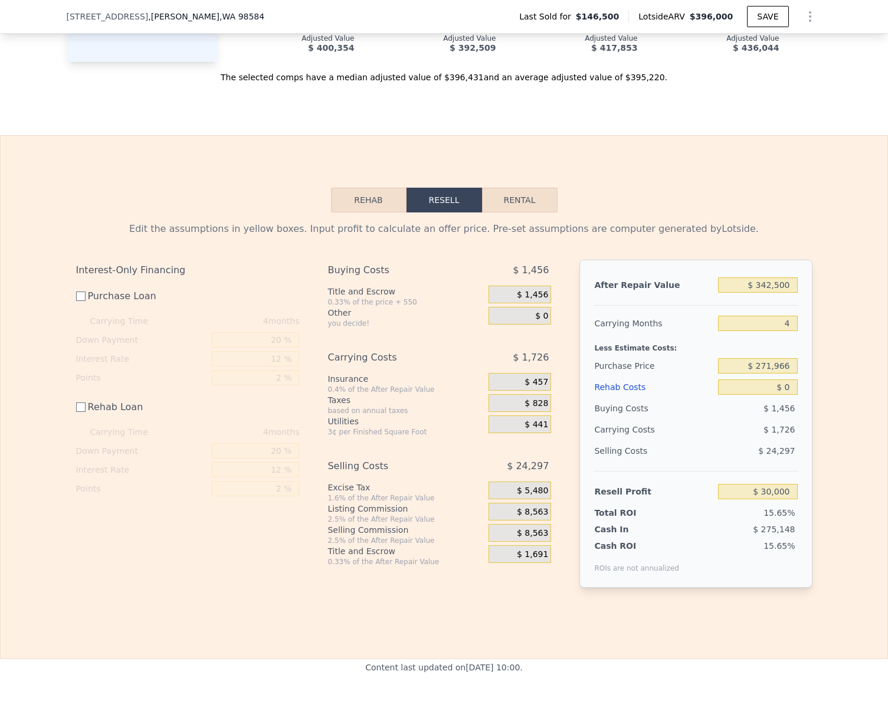
type input "$ 284,978"
click at [784, 293] on input "$ 342,500" at bounding box center [757, 284] width 79 height 15
type input "$ 4"
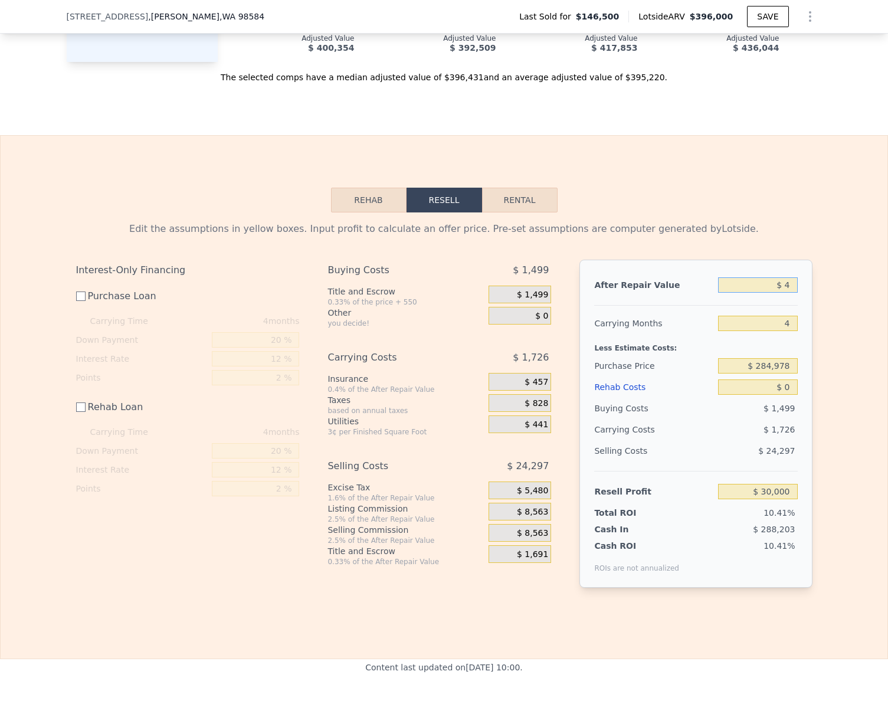
type input "-$ 288,292"
type input "$ 400"
type input "-$ 287,924"
type input "$ 40,000"
type input "-$ 251,122"
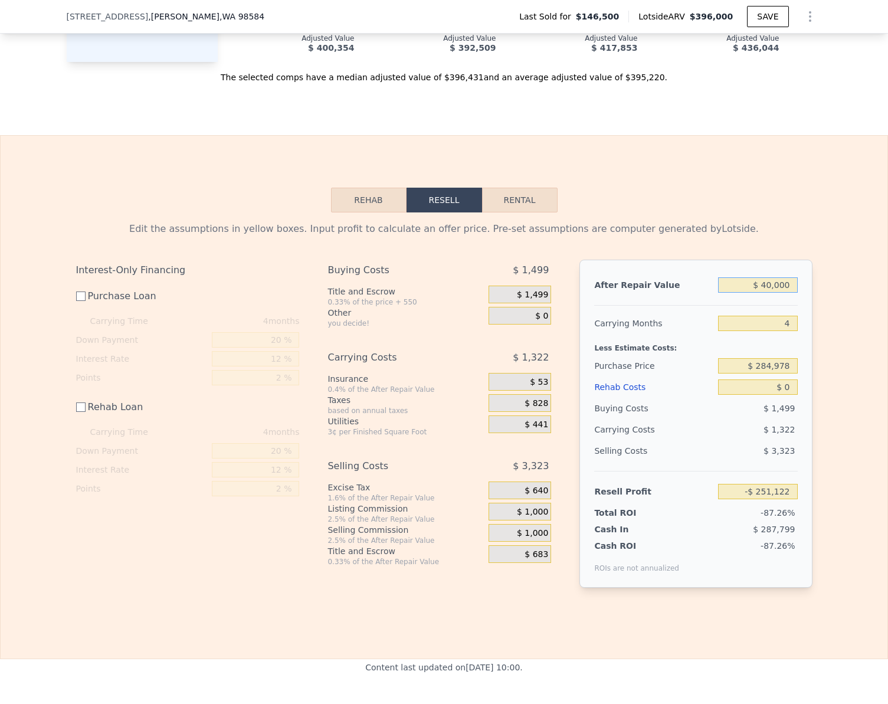
type input "$ 400,000"
type input "$ 83,439"
click at [359, 212] on button "Rehab" at bounding box center [369, 200] width 76 height 25
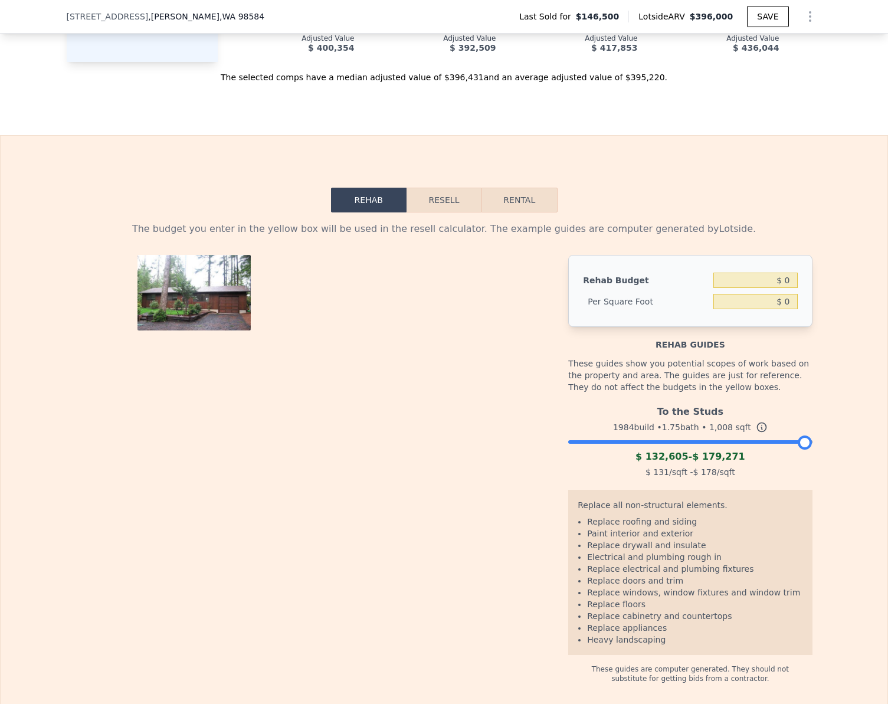
click at [446, 212] on button "Resell" at bounding box center [443, 200] width 75 height 25
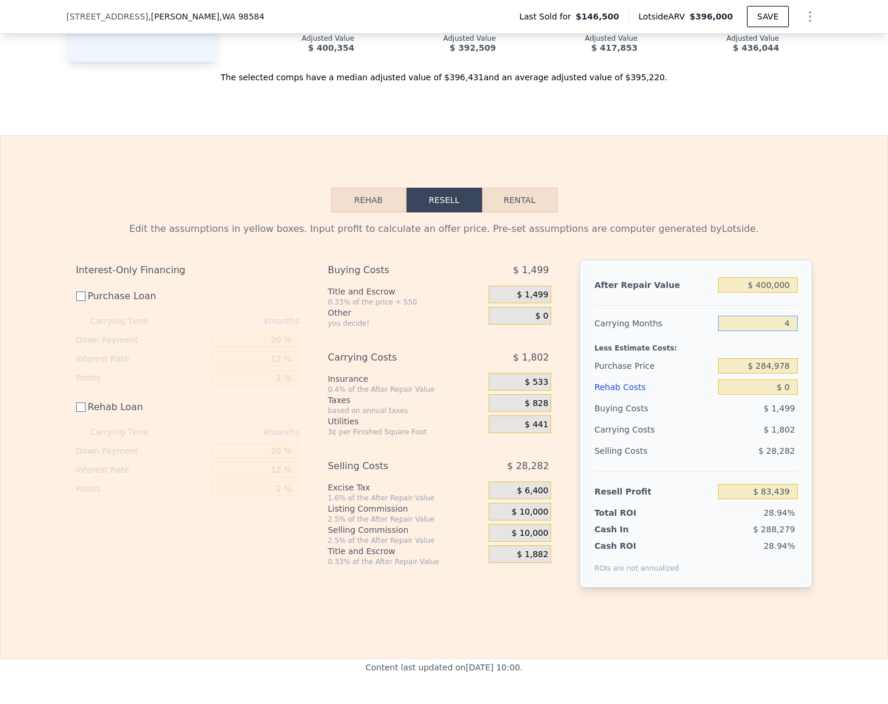
click at [786, 331] on input "4" at bounding box center [757, 323] width 79 height 15
click at [78, 301] on input "Purchase Loan" at bounding box center [80, 295] width 9 height 9
checkbox input "true"
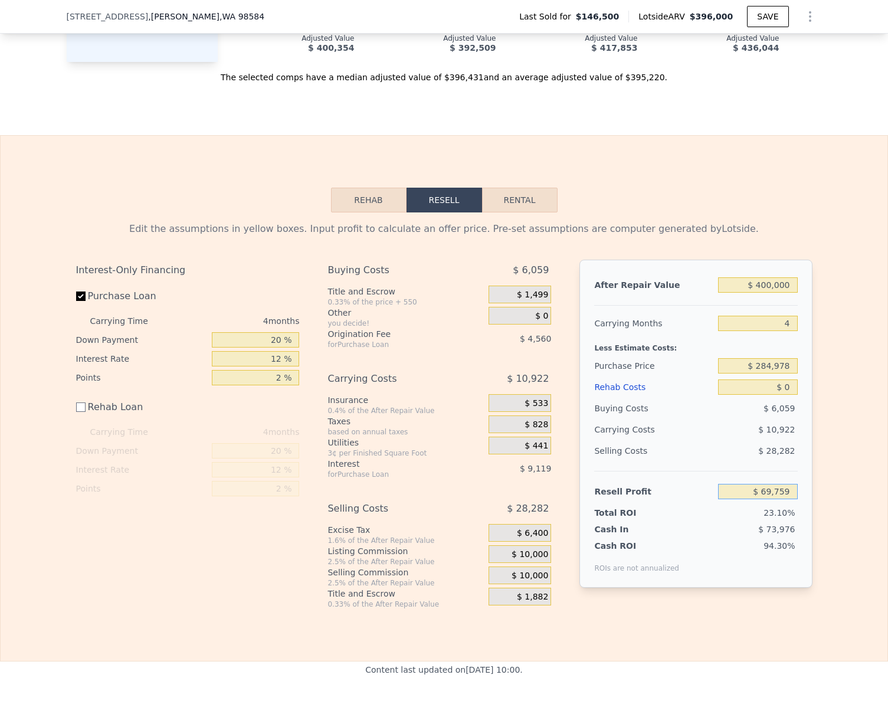
click at [779, 499] on input "$ 69,759" at bounding box center [757, 491] width 79 height 15
type input "$ 50,000"
click at [78, 547] on div "Interest-Only Financing Purchase Loan Carrying Time 4 months Down Payment 20 % …" at bounding box center [192, 434] width 233 height 349
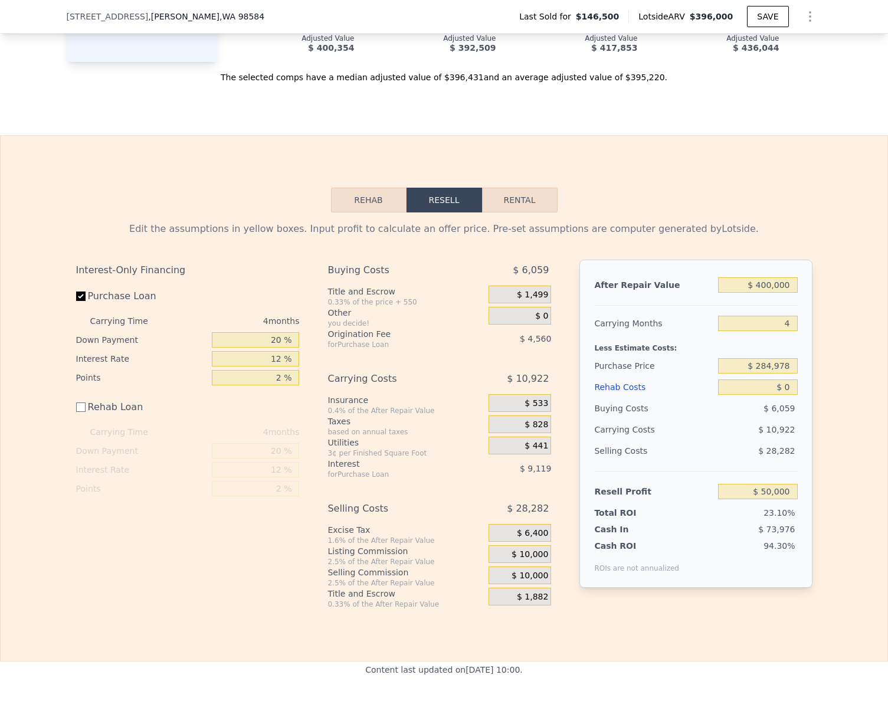
type input "$ 303,774"
click at [786, 395] on input "$ 0" at bounding box center [757, 386] width 79 height 15
type input "$ 7"
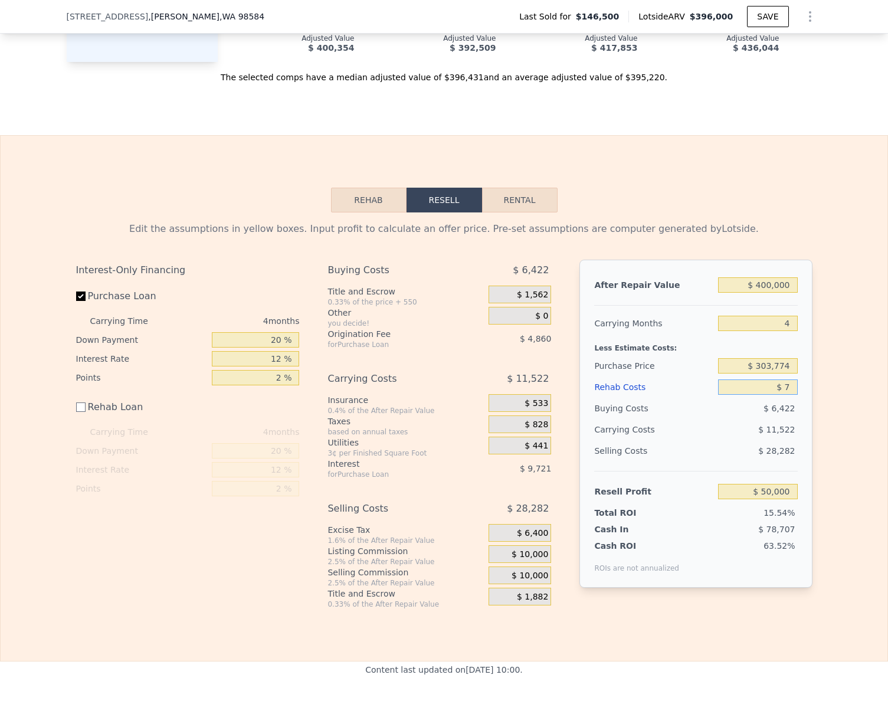
type input "$ 49,993"
type input "$ 75"
type input "$ 49,925"
type input "$ 750"
type input "$ 49,250"
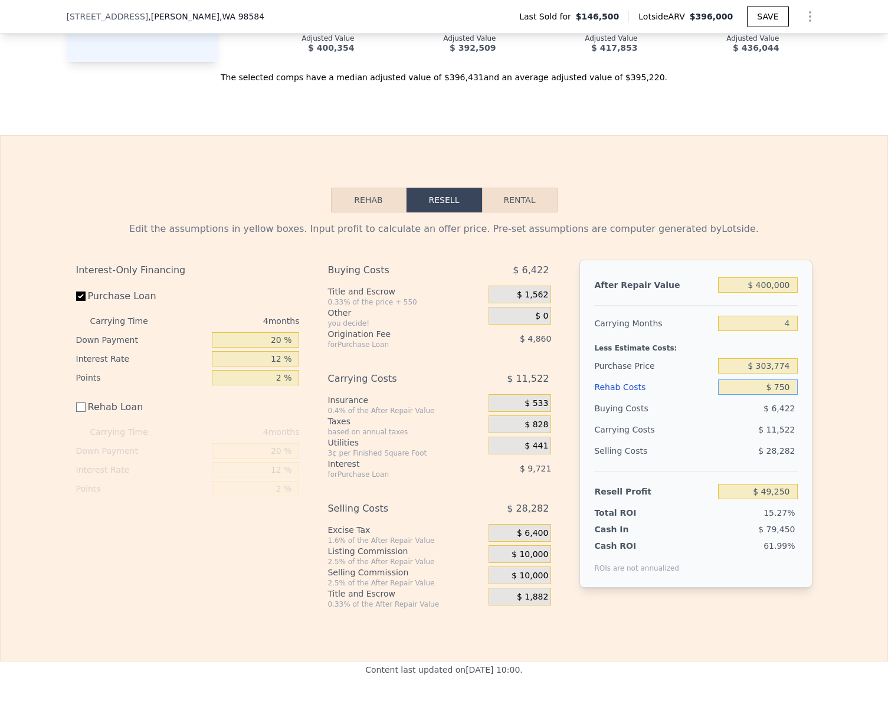
type input "$ 7,500"
type input "$ 42,500"
type input "$ 75,000"
type input "-$ 25,000"
type input "$ 75,000"
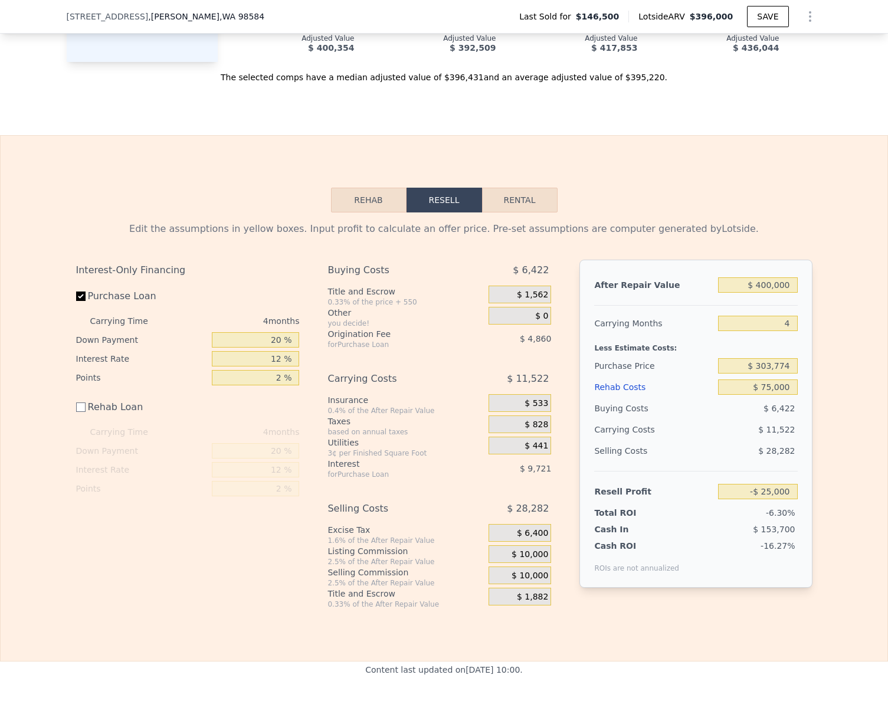
click at [829, 424] on div "Edit the assumptions in yellow boxes. Input profit to calculate an offer price.…" at bounding box center [444, 410] width 887 height 396
click at [788, 500] on div "-$ 25,000" at bounding box center [757, 491] width 79 height 21
drag, startPoint x: 788, startPoint y: 500, endPoint x: 792, endPoint y: 511, distance: 11.2
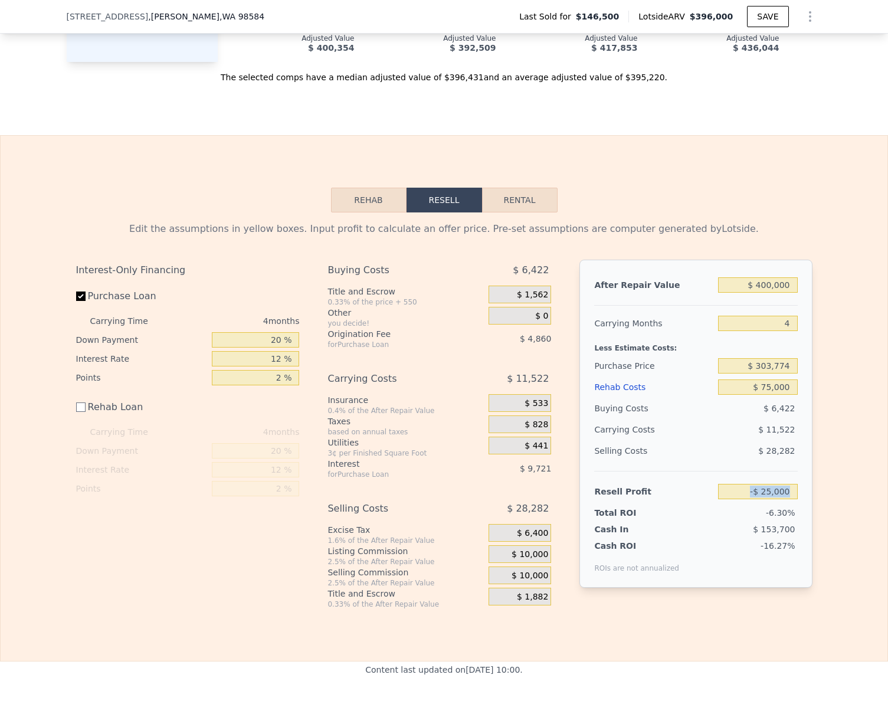
click at [792, 499] on input "-$ 25,000" at bounding box center [757, 491] width 79 height 15
click at [784, 499] on input "-$ 25,000" at bounding box center [757, 491] width 79 height 15
type input "$ 50,000"
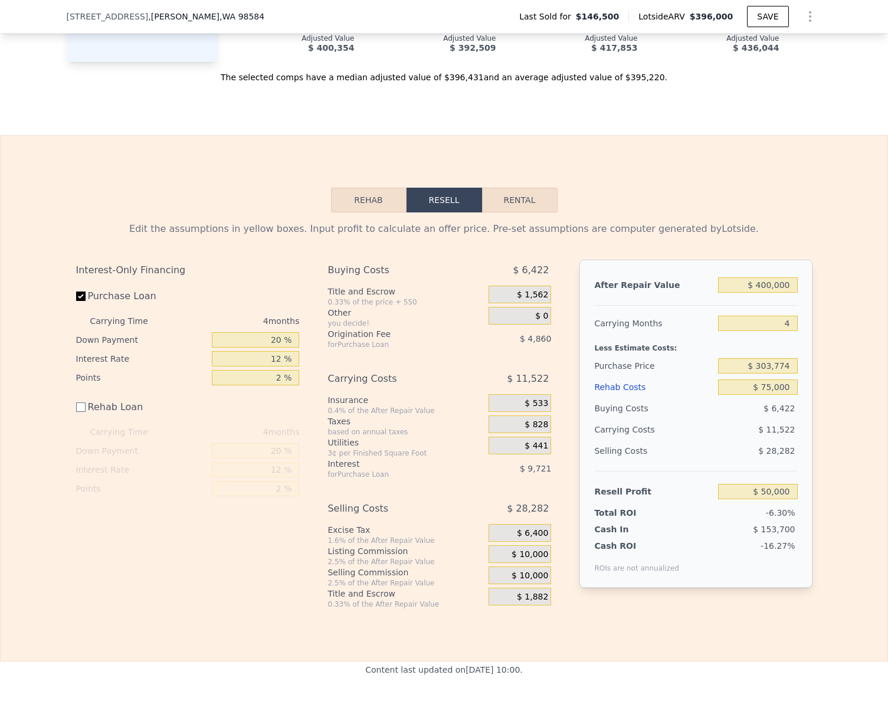
click at [836, 467] on div "Edit the assumptions in yellow boxes. Input profit to calculate an offer price.…" at bounding box center [444, 410] width 887 height 396
type input "$ 232,437"
type input "$ 49,996"
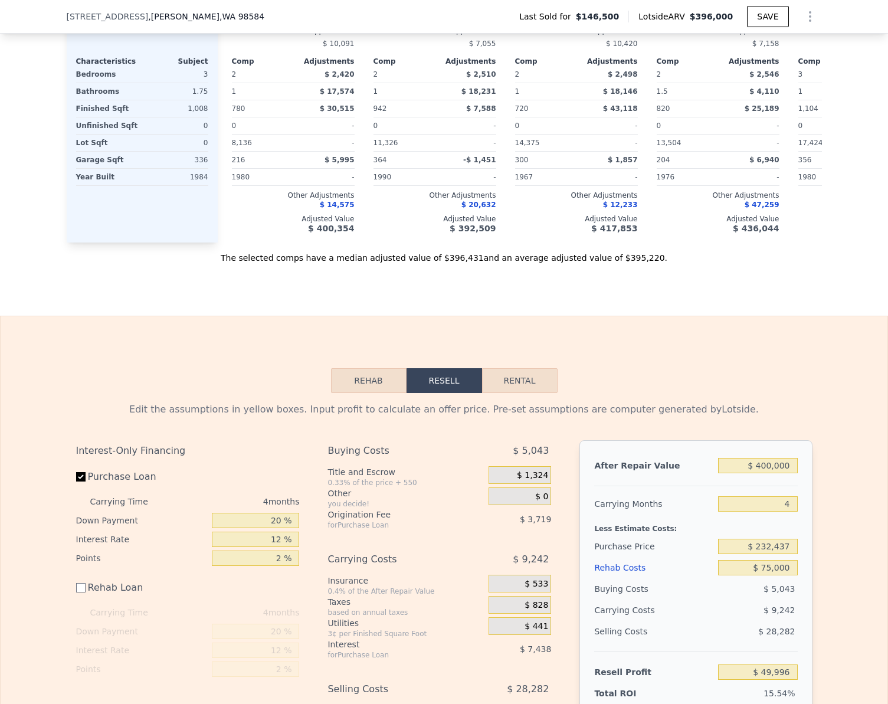
scroll to position [1393, 0]
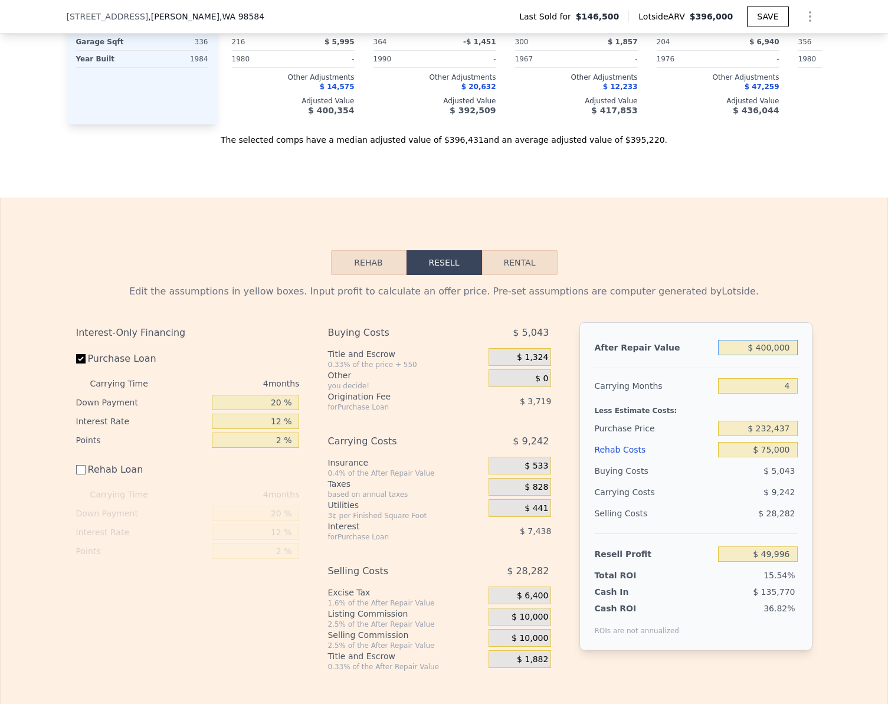
click at [787, 355] on input "$ 400,000" at bounding box center [757, 347] width 79 height 15
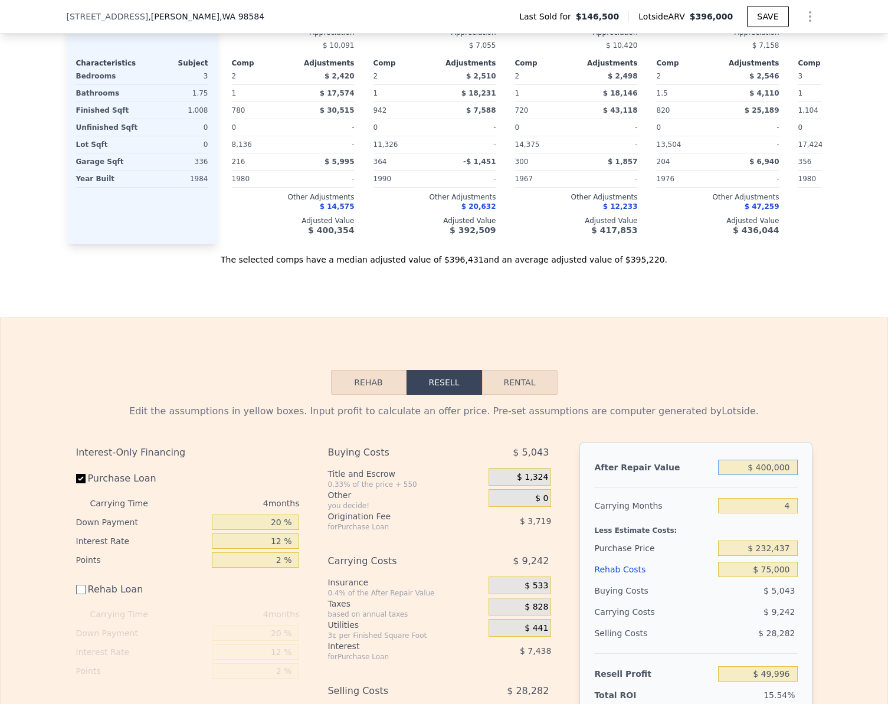
scroll to position [1262, 0]
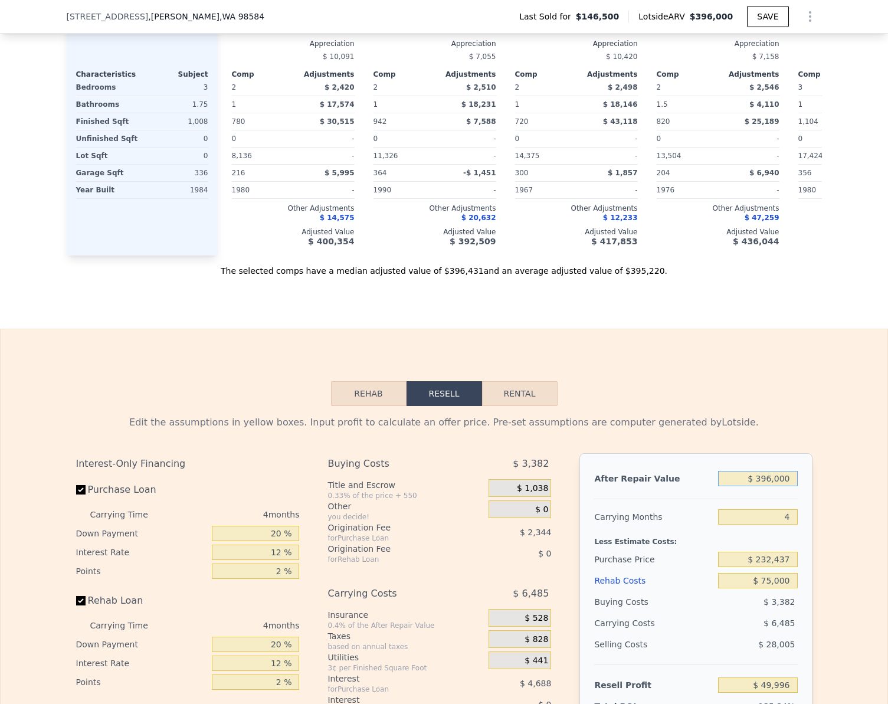
checkbox input "true"
type input "$ 396,000"
type input "$ 0"
type input "$ 211,628"
